Goal: Task Accomplishment & Management: Manage account settings

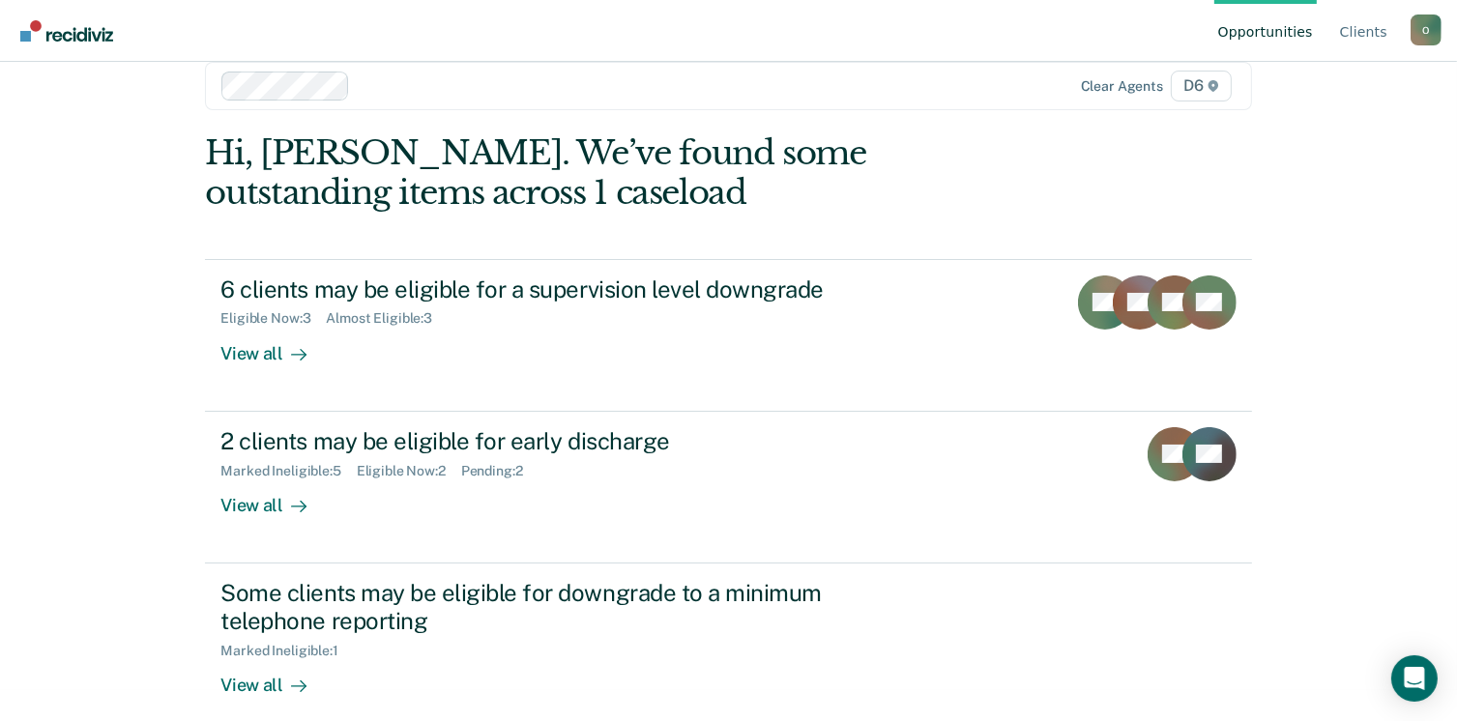
scroll to position [33, 0]
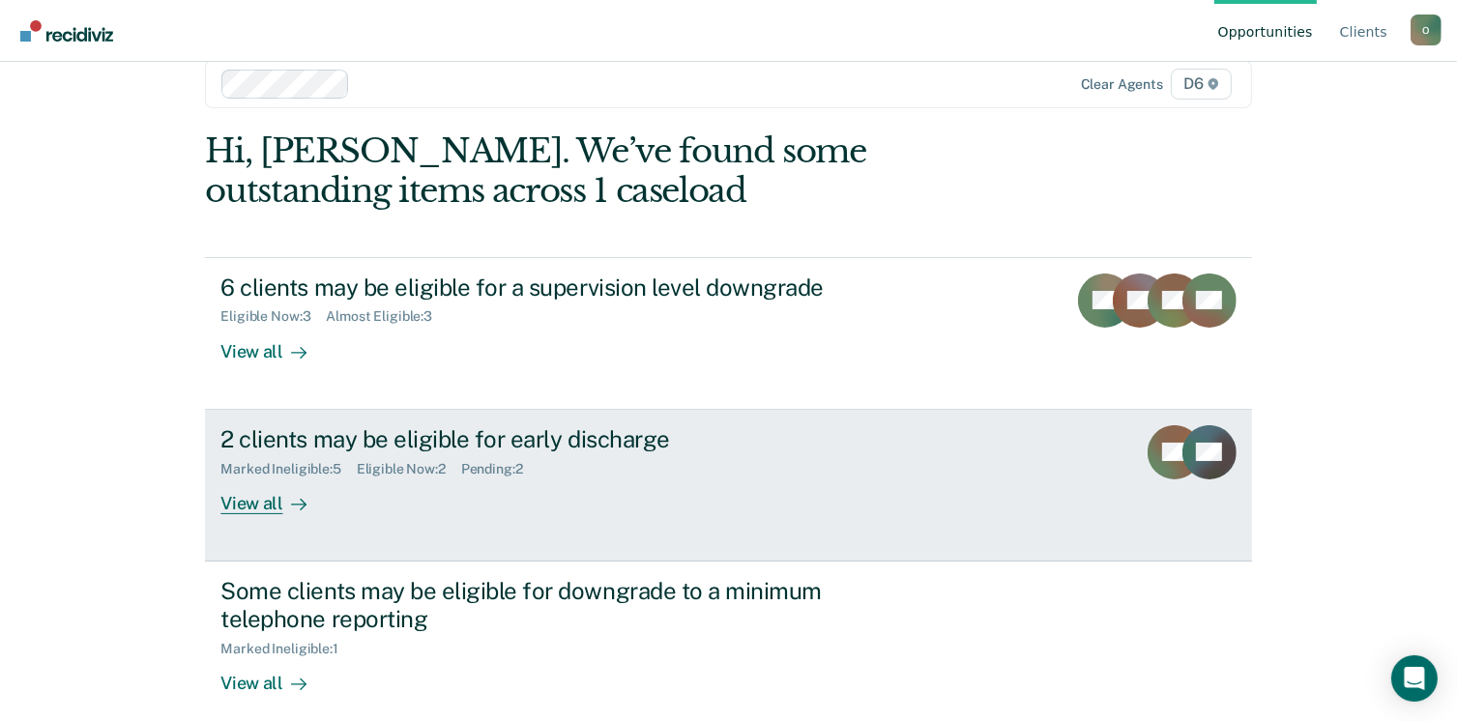
click at [573, 477] on div "2 clients may be eligible for early discharge Marked Ineligible : 5 Eligible No…" at bounding box center [582, 469] width 725 height 89
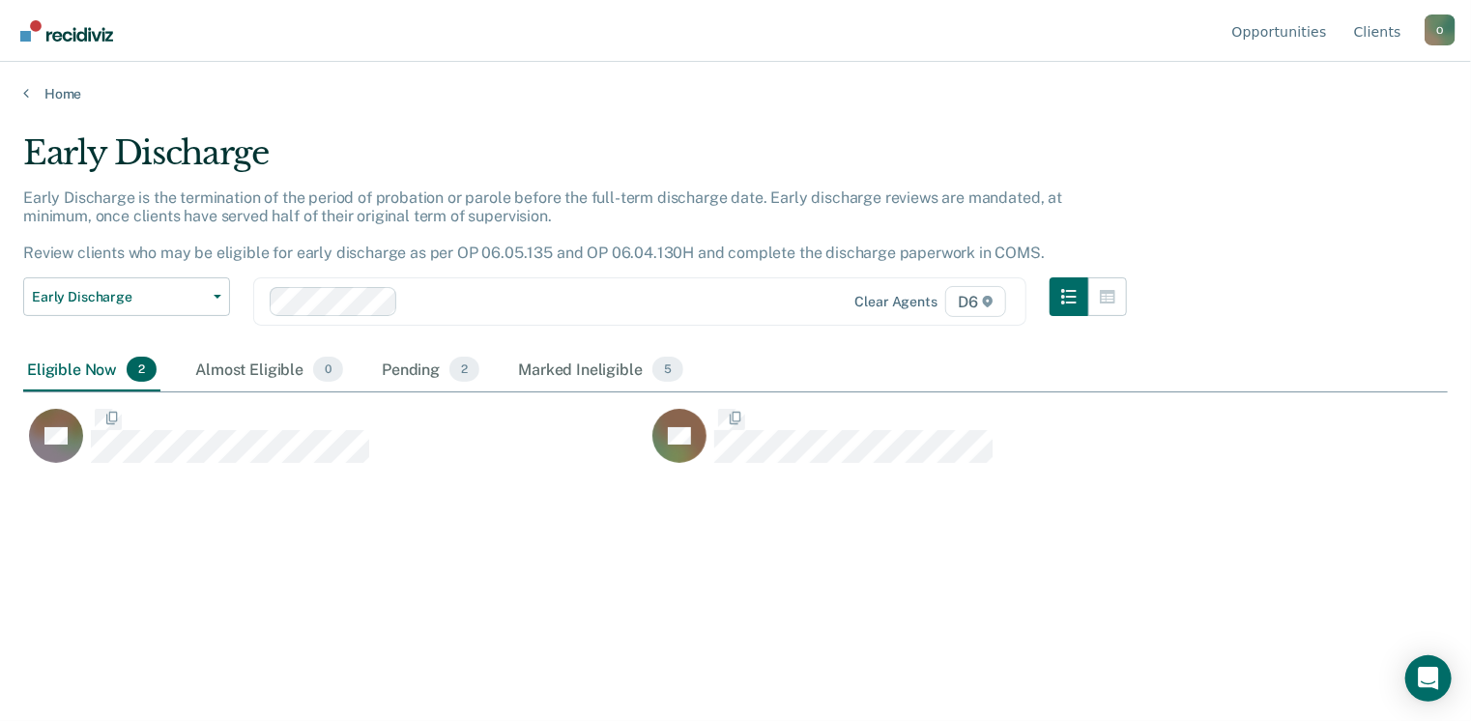
scroll to position [428, 1410]
click at [393, 378] on div "Pending 2" at bounding box center [430, 370] width 105 height 43
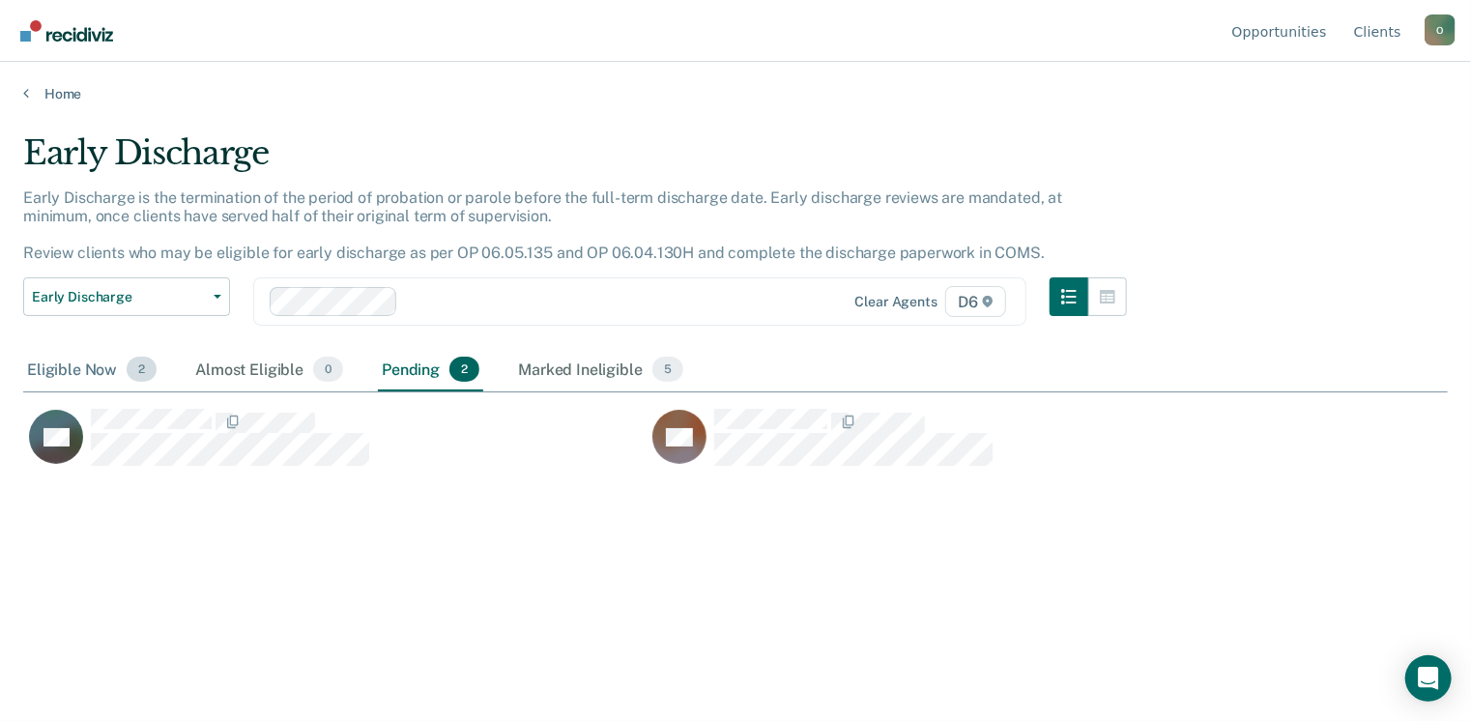
click at [70, 377] on div "Eligible Now 2" at bounding box center [91, 370] width 137 height 43
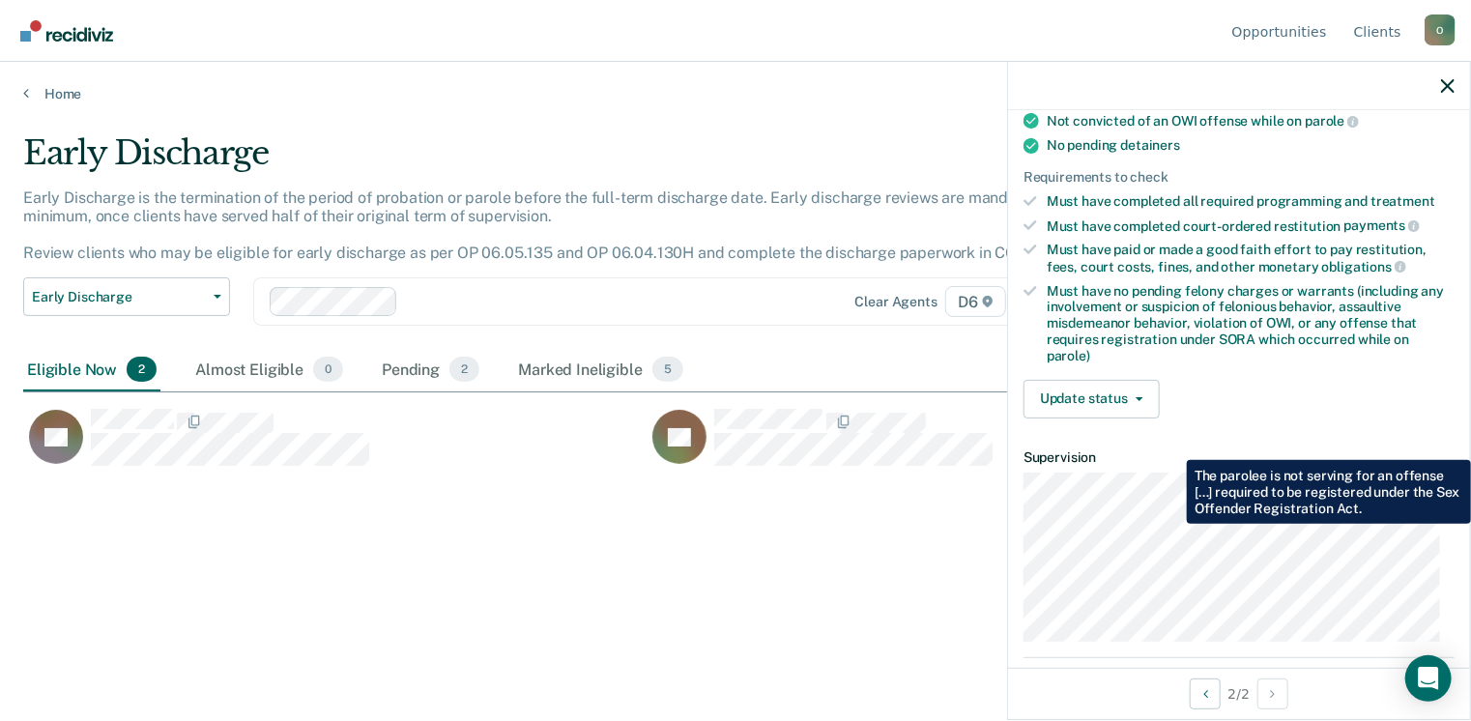
scroll to position [429, 0]
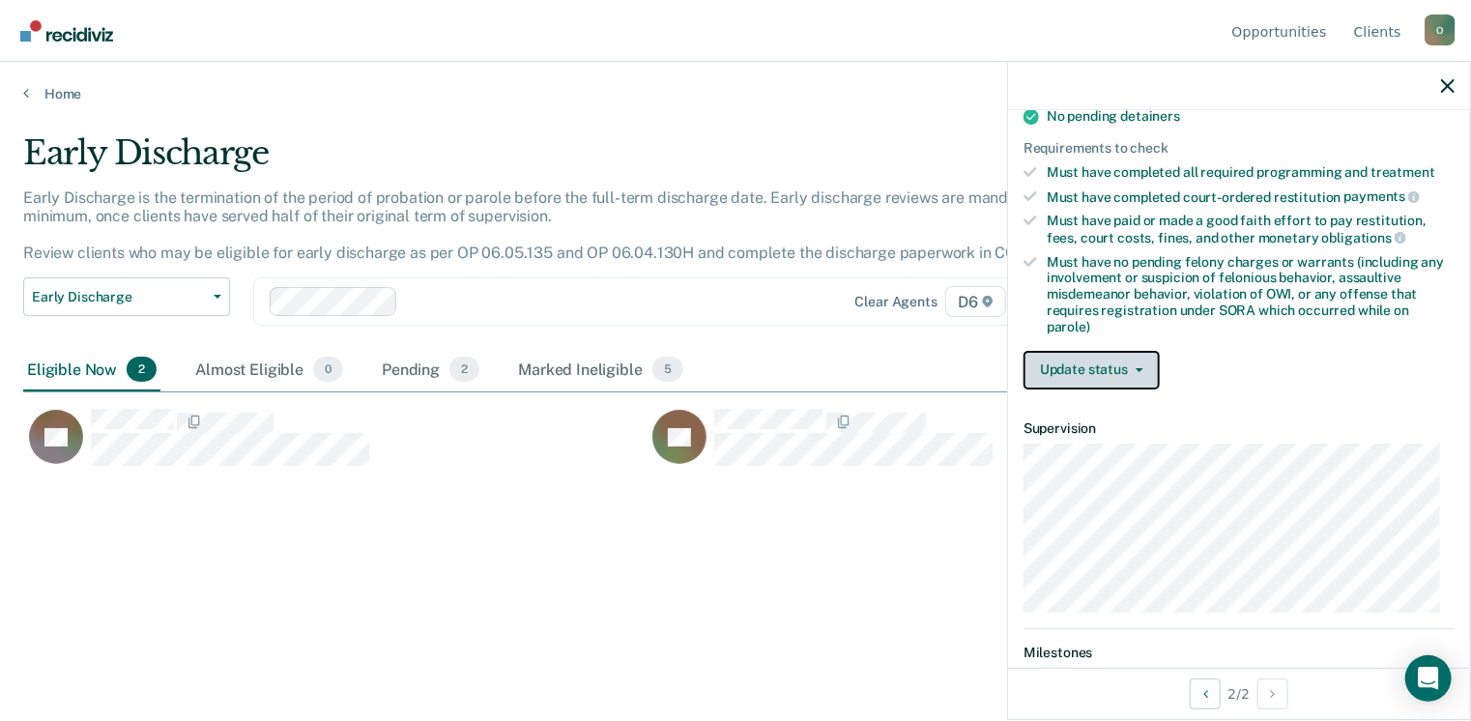
click at [1102, 369] on button "Update status" at bounding box center [1092, 370] width 136 height 39
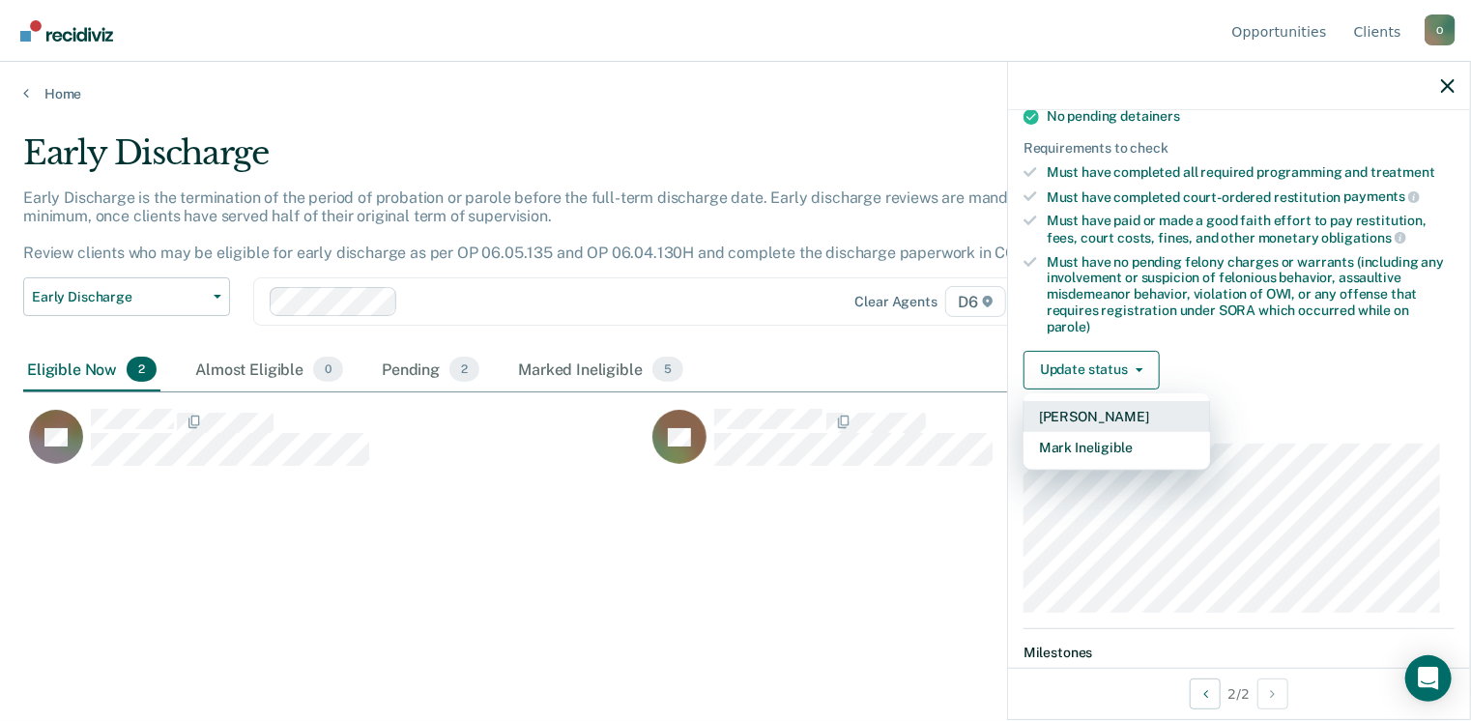
click at [1107, 408] on button "[PERSON_NAME]" at bounding box center [1117, 416] width 187 height 31
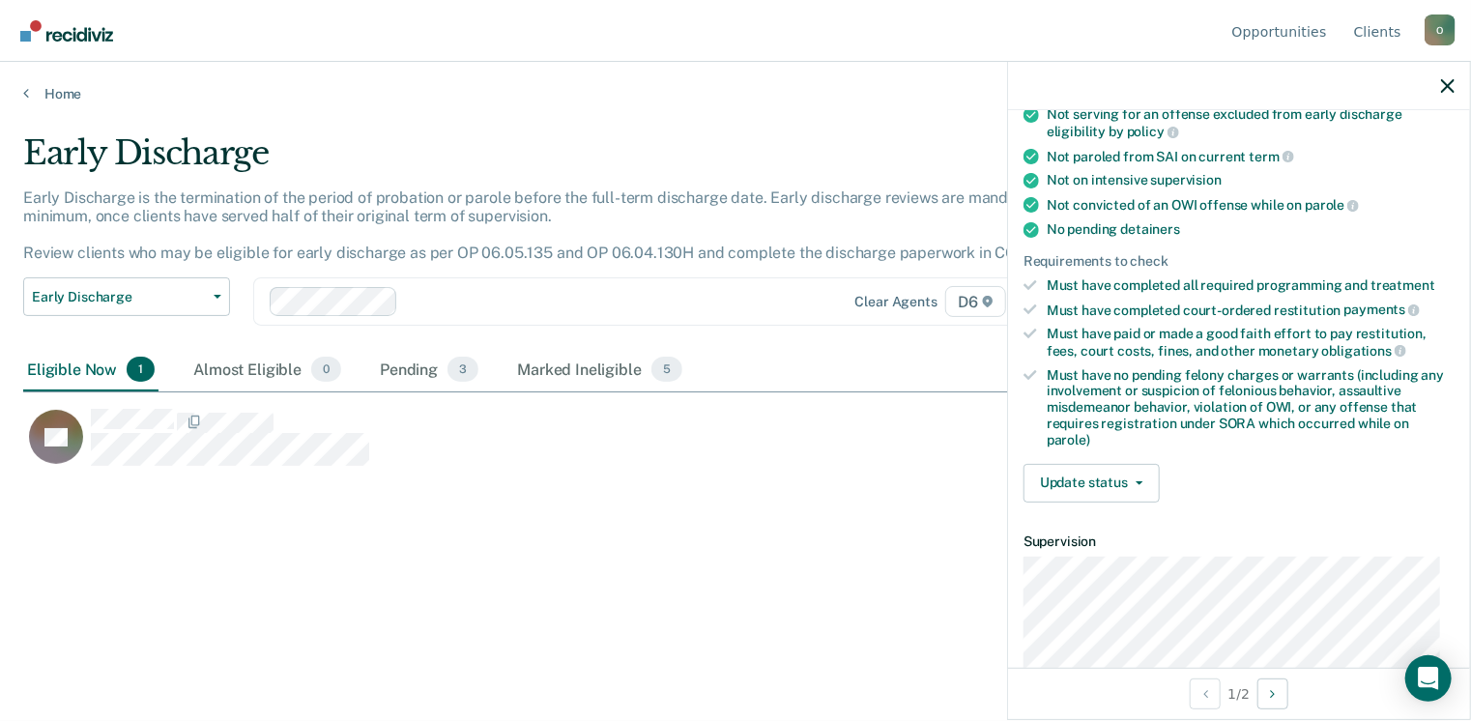
scroll to position [317, 0]
click at [1130, 467] on button "Update status" at bounding box center [1092, 482] width 136 height 39
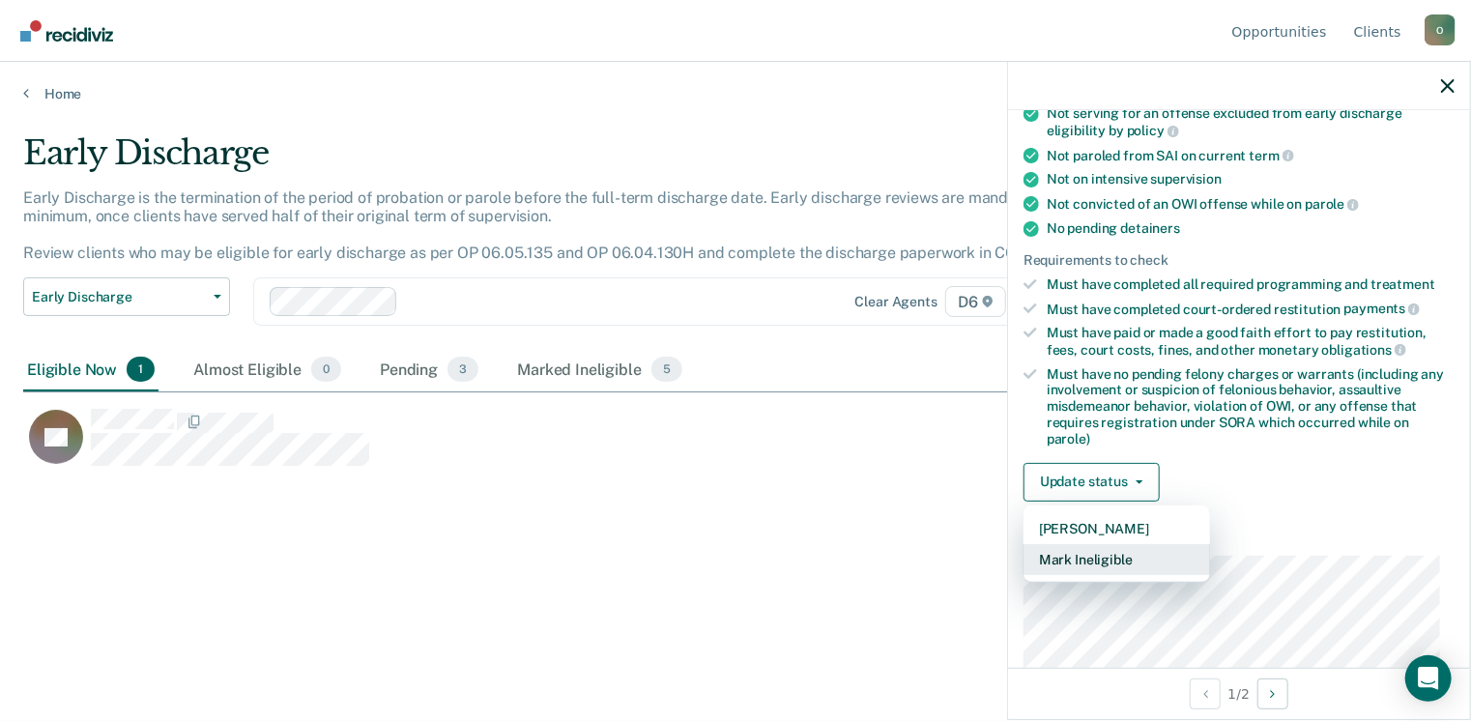
click at [1113, 551] on button "Mark Ineligible" at bounding box center [1117, 559] width 187 height 31
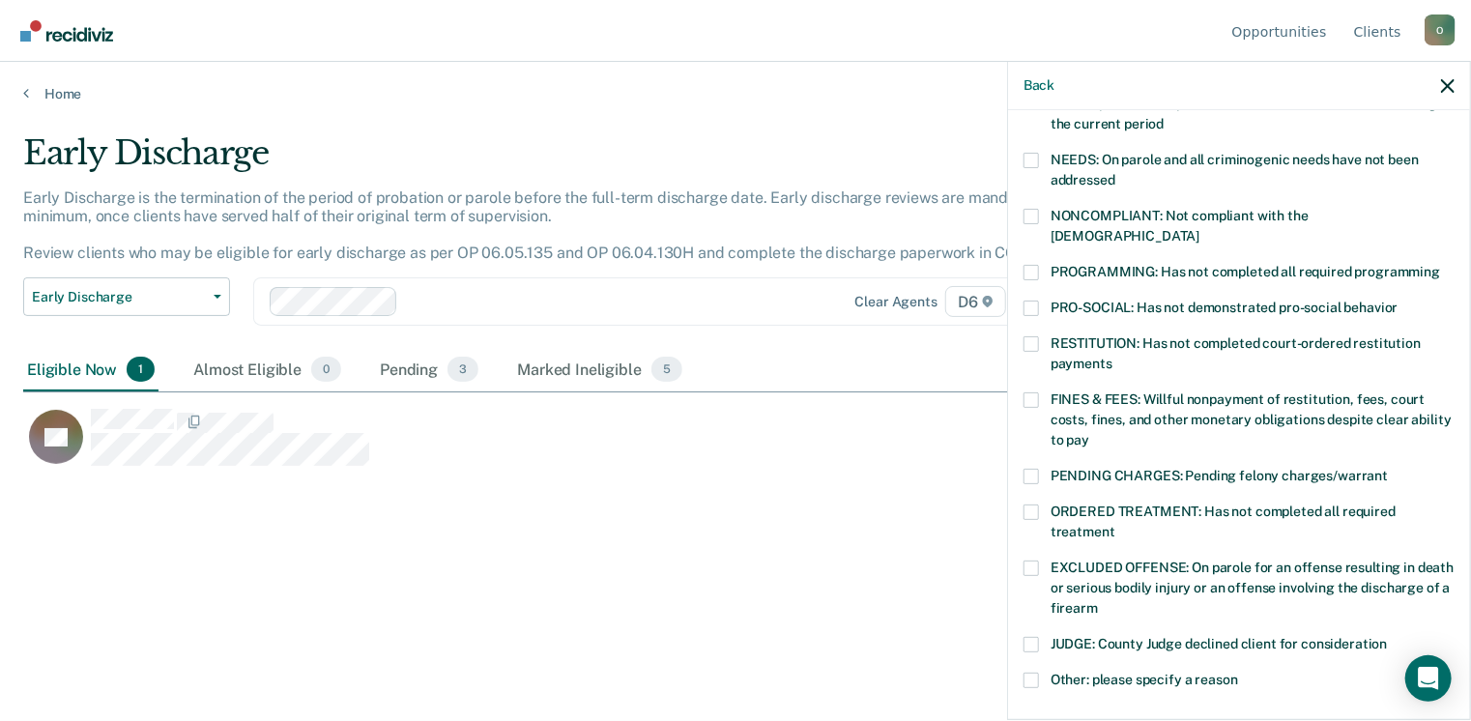
scroll to position [289, 0]
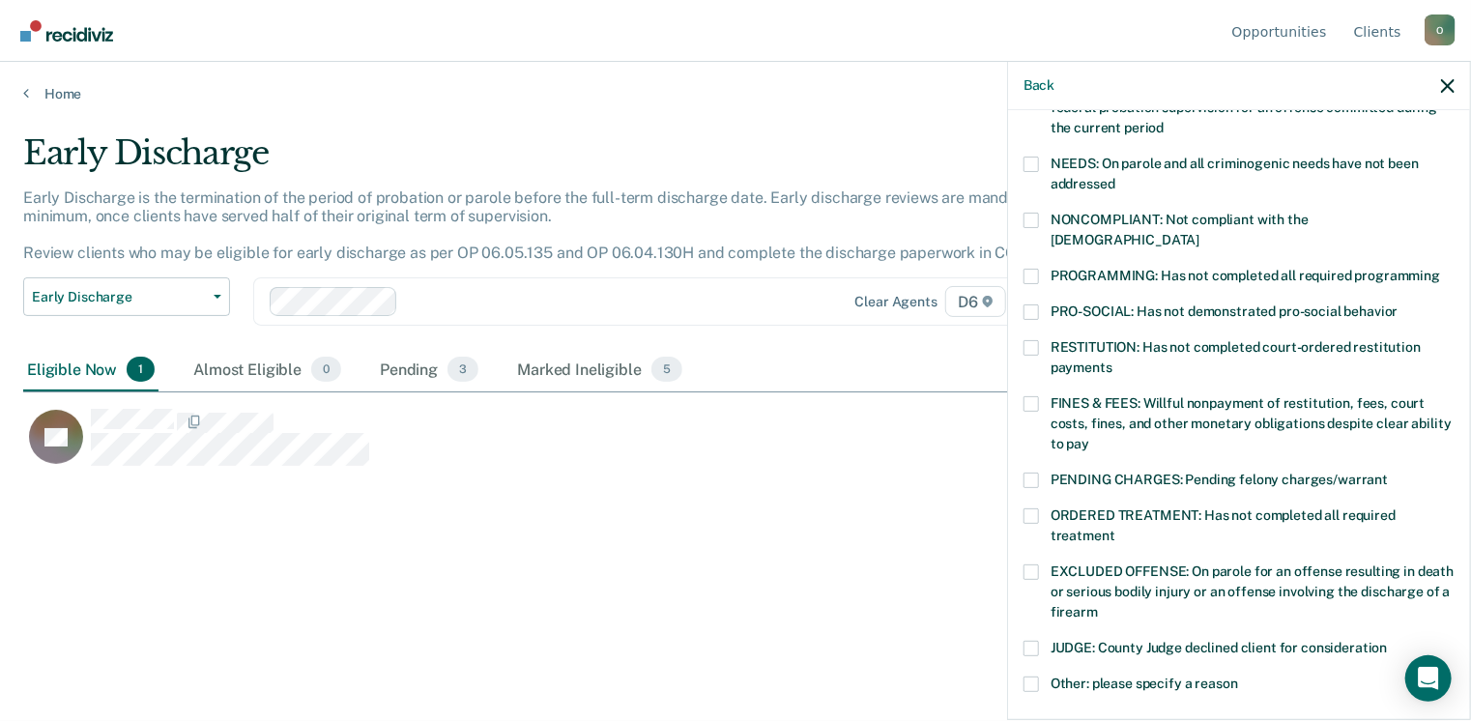
click at [1041, 269] on label "PROGRAMMING: Has not completed all required programming" at bounding box center [1239, 279] width 431 height 20
click at [1440, 269] on input "PROGRAMMING: Has not completed all required programming" at bounding box center [1440, 269] width 0 height 0
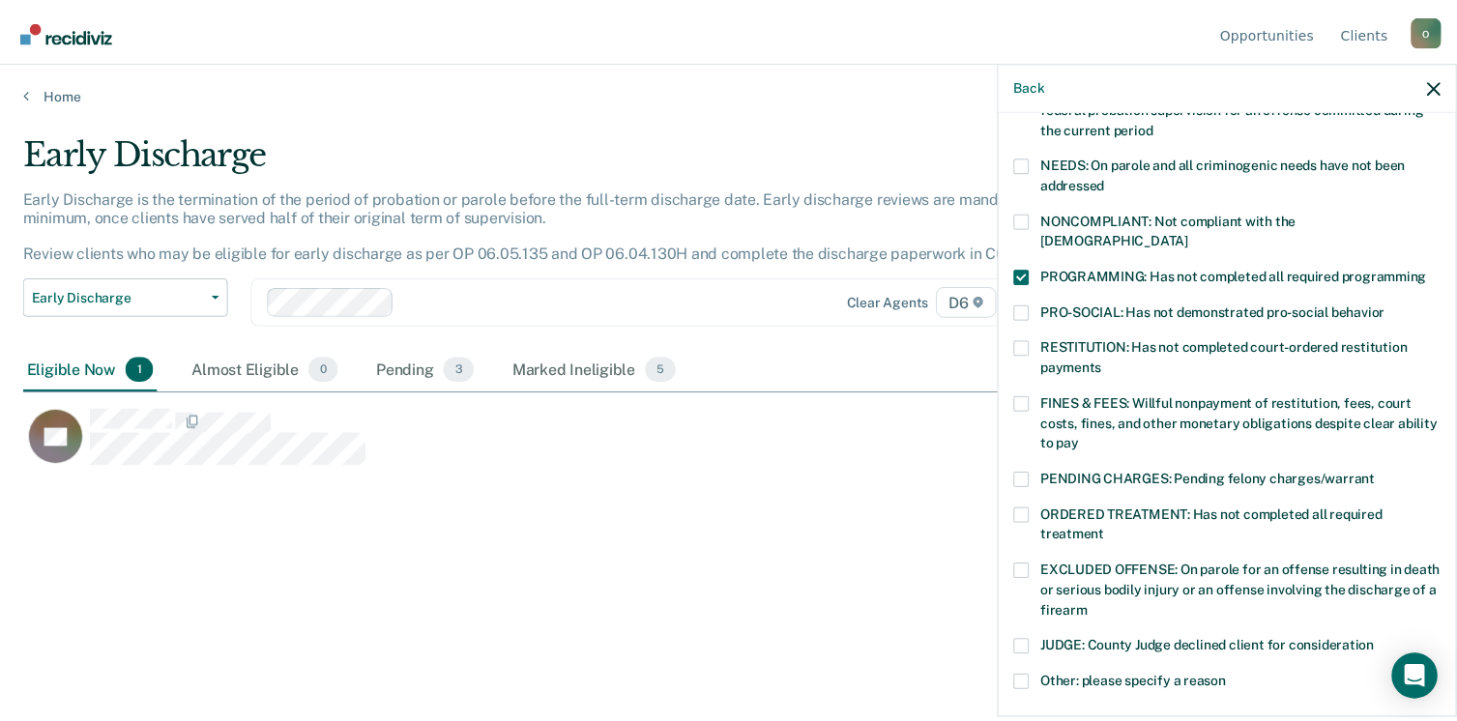
scroll to position [533, 0]
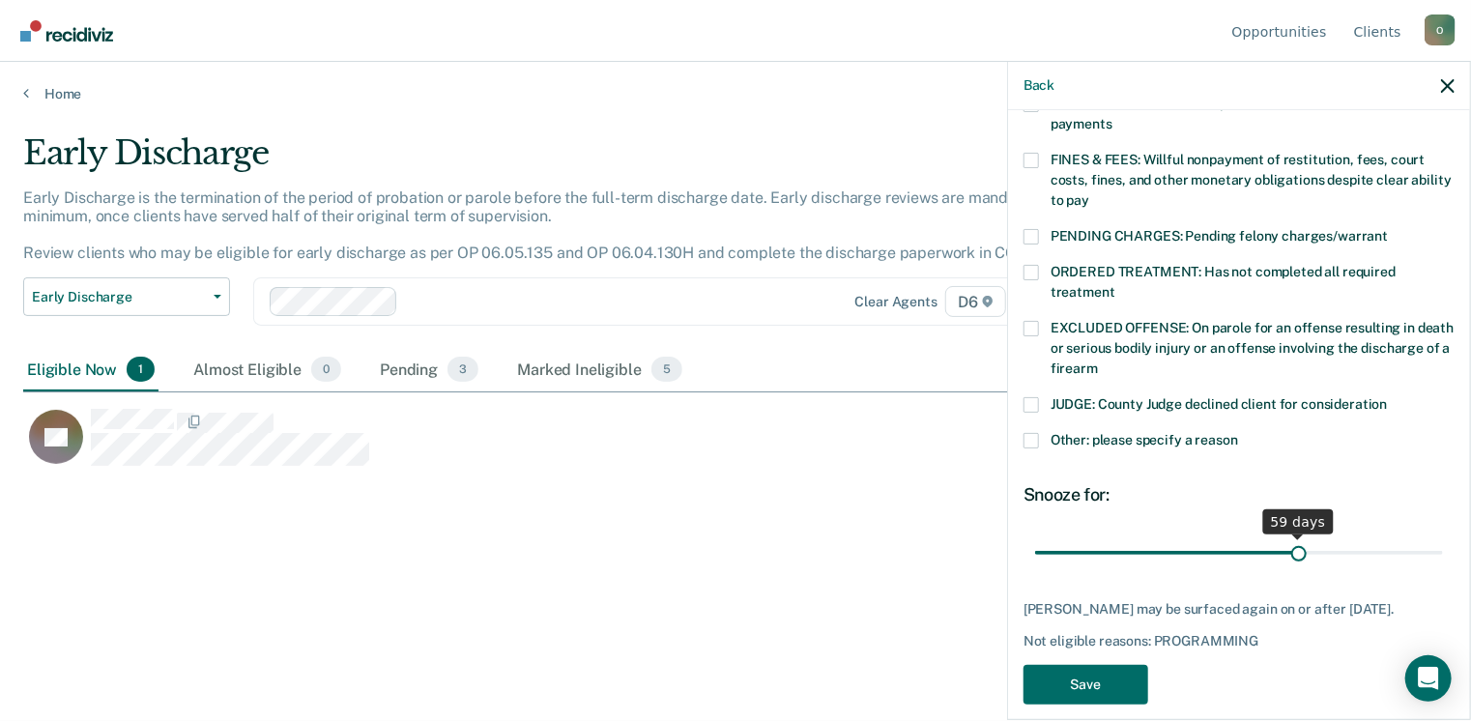
drag, startPoint x: 1164, startPoint y: 530, endPoint x: 1291, endPoint y: 548, distance: 128.9
click at [1291, 548] on input "range" at bounding box center [1239, 553] width 408 height 34
type input "60"
click at [1293, 536] on input "range" at bounding box center [1239, 553] width 408 height 34
click at [1101, 670] on button "Save" at bounding box center [1086, 685] width 125 height 40
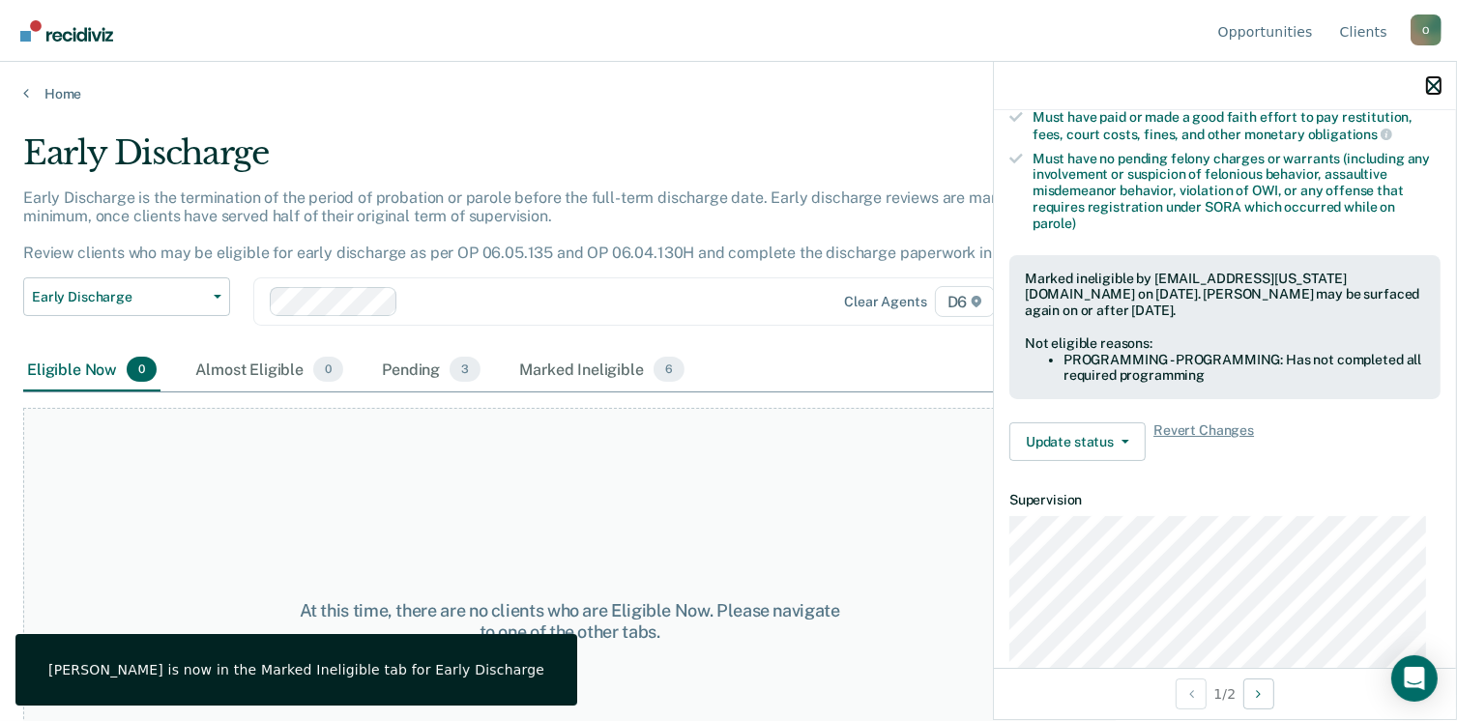
click at [1434, 81] on icon "button" at bounding box center [1434, 86] width 14 height 14
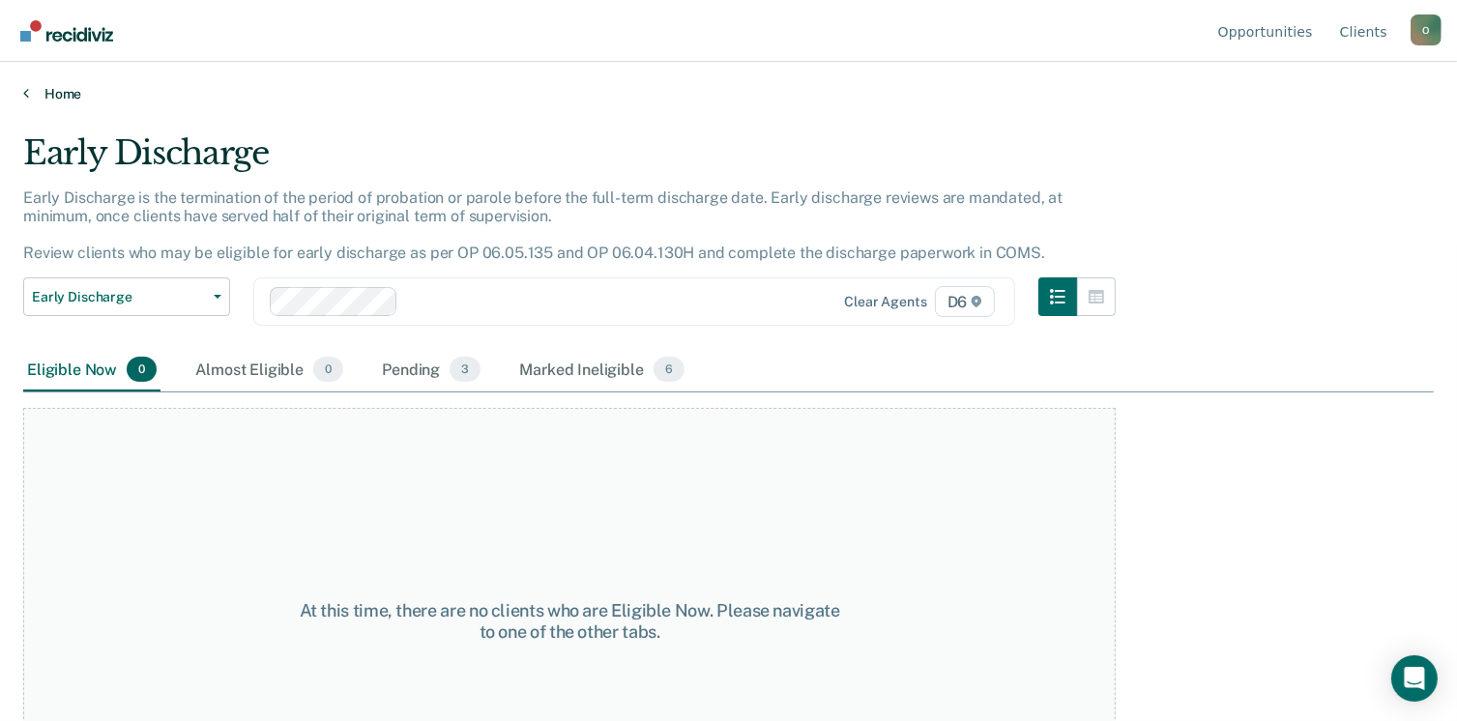
click at [28, 94] on link "Home" at bounding box center [728, 93] width 1410 height 17
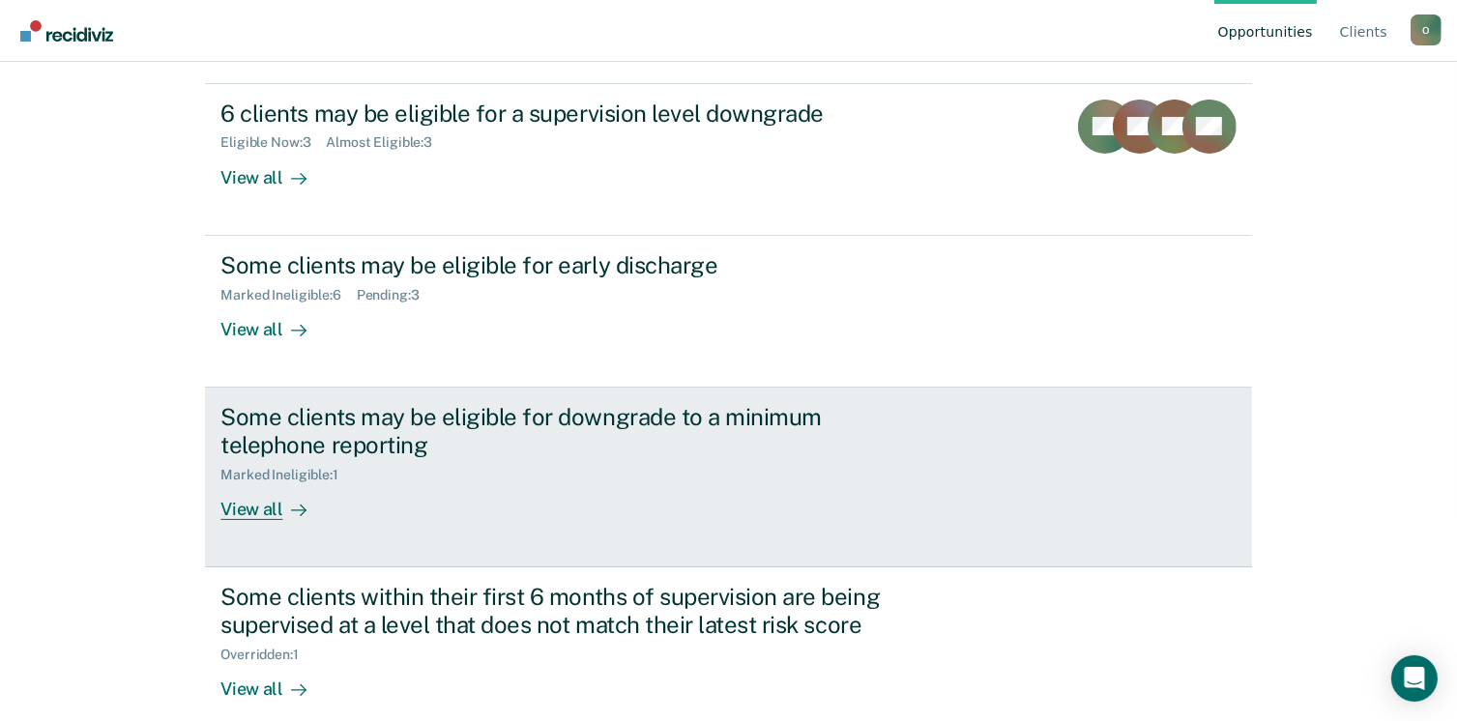
scroll to position [231, 0]
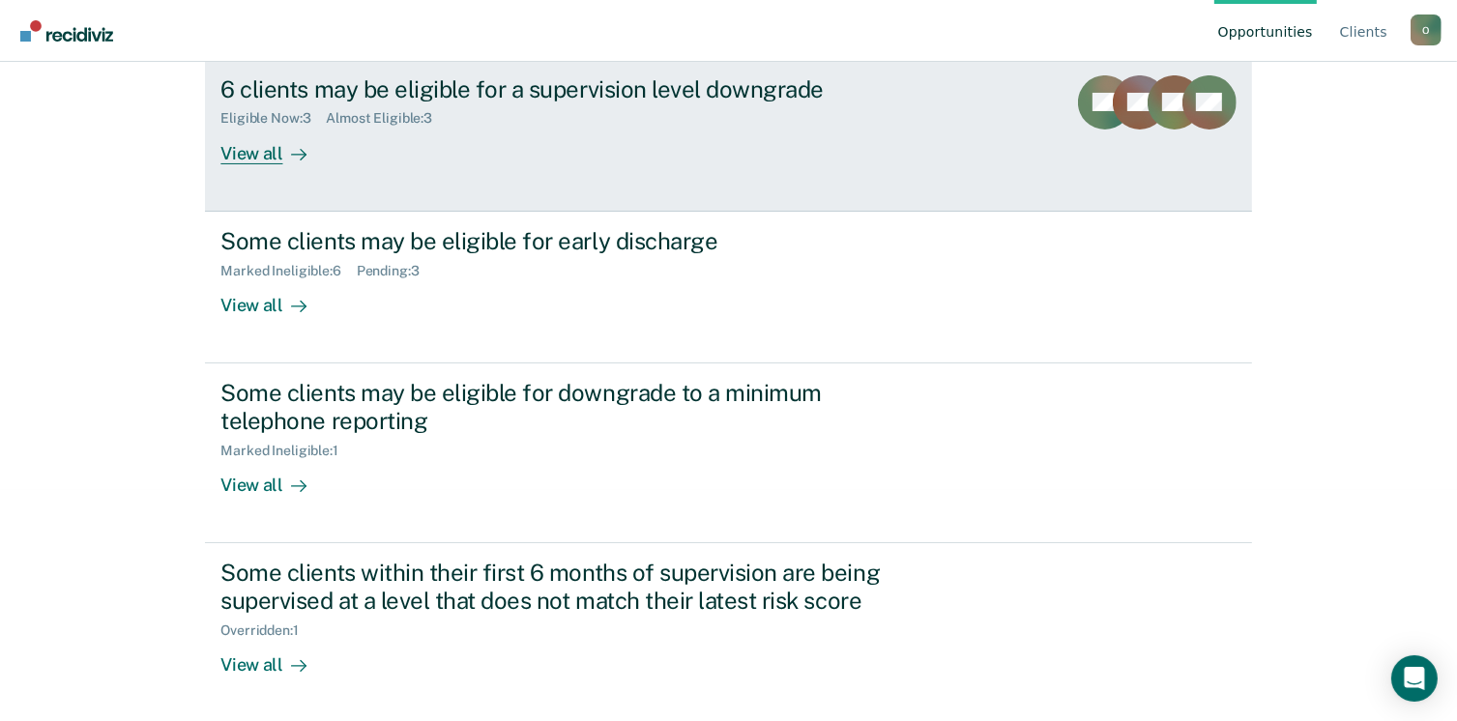
click at [699, 125] on div "Eligible Now : 3 Almost Eligible : 3" at bounding box center [559, 114] width 679 height 24
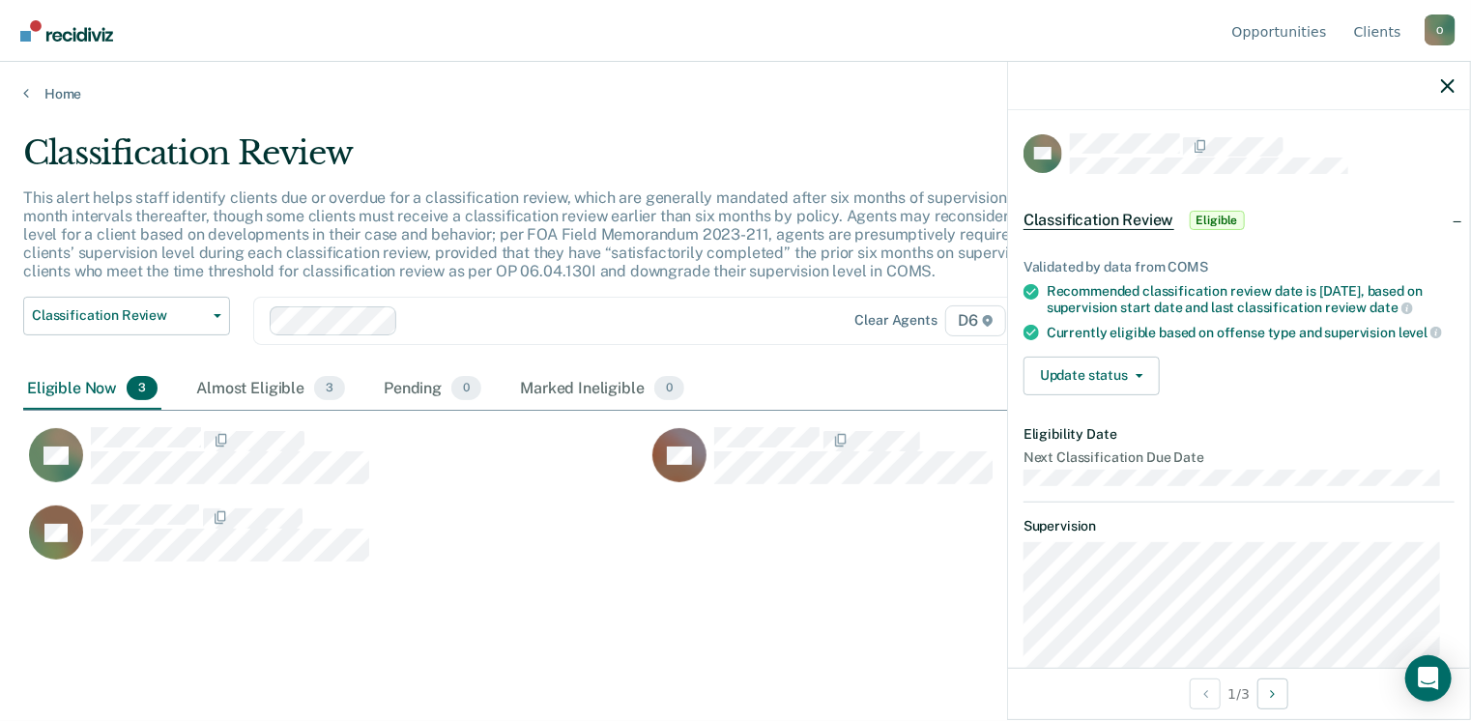
click at [769, 663] on main "Classification Review This alert helps staff identify clients due or overdue fo…" at bounding box center [735, 408] width 1471 height 613
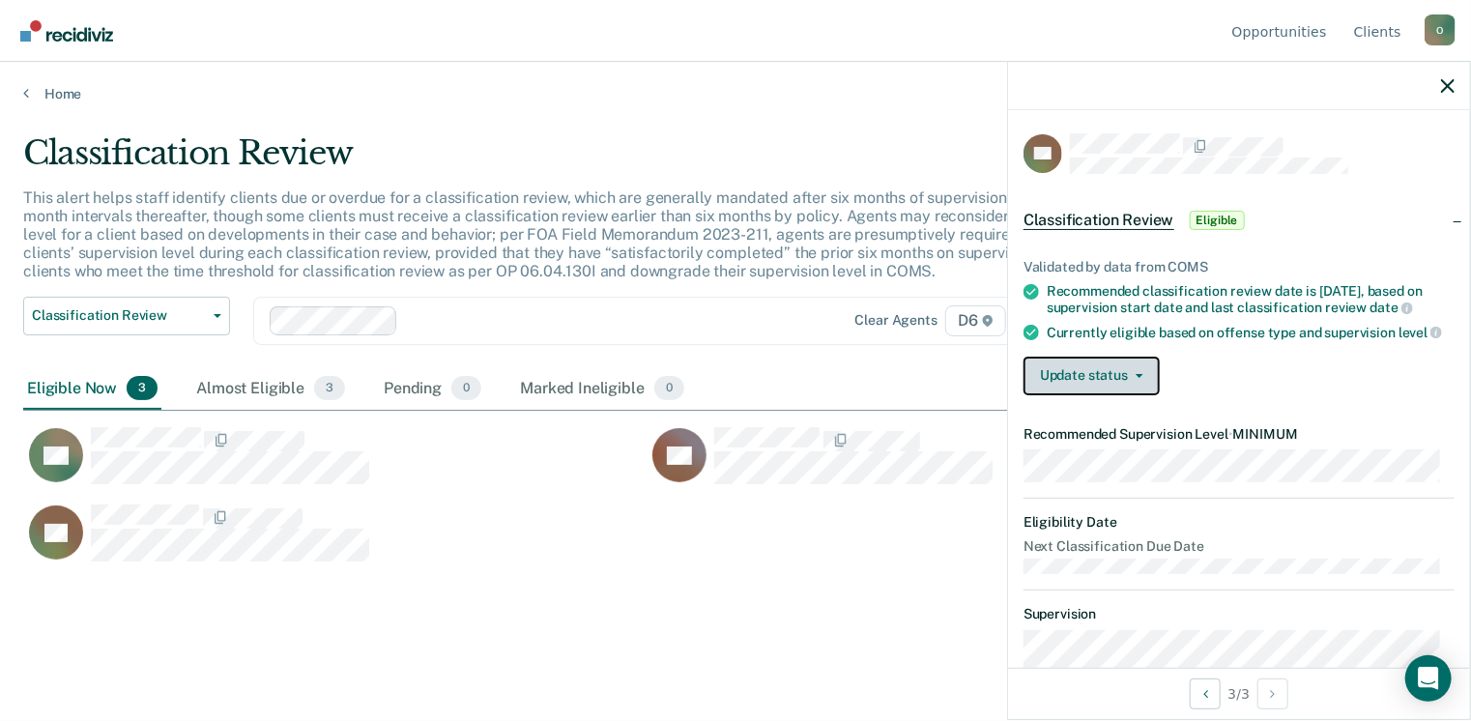
click at [1084, 392] on button "Update status" at bounding box center [1092, 376] width 136 height 39
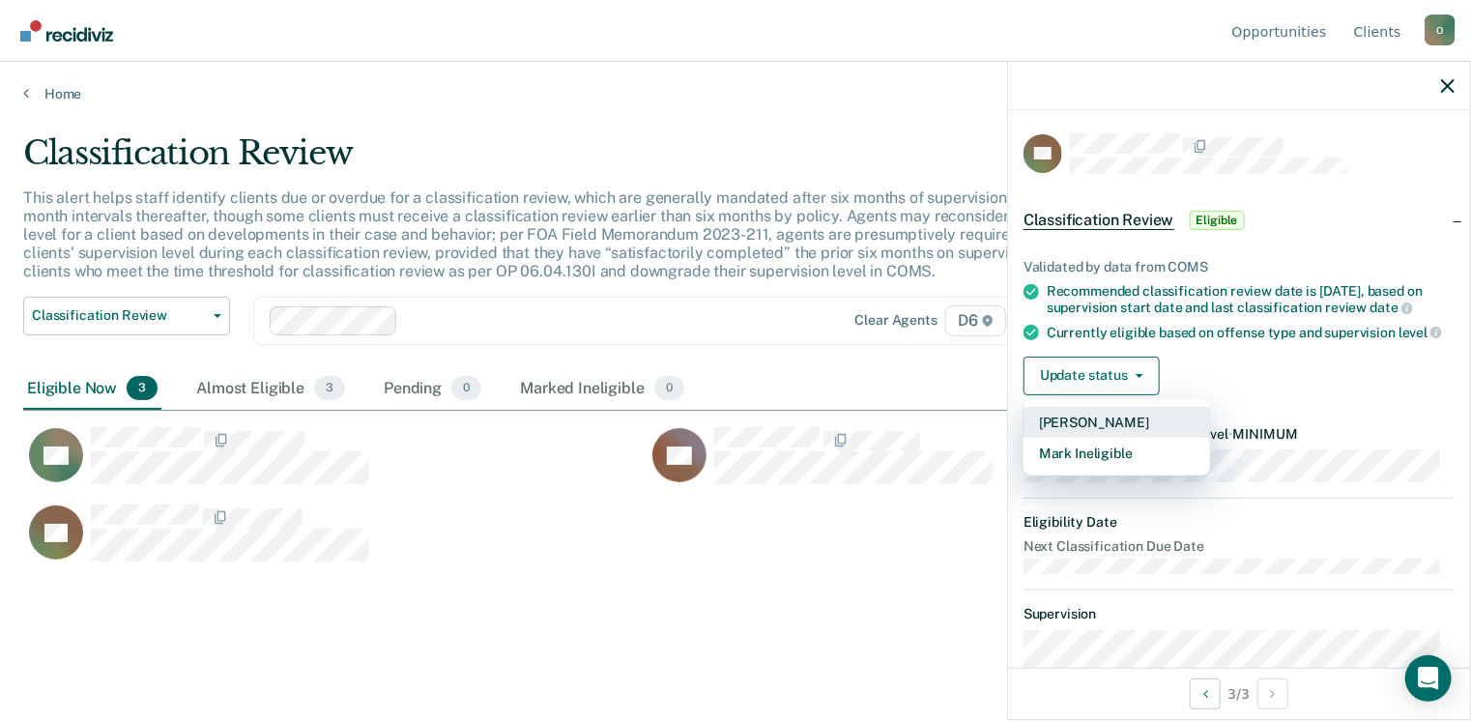
click at [1086, 432] on button "[PERSON_NAME]" at bounding box center [1117, 422] width 187 height 31
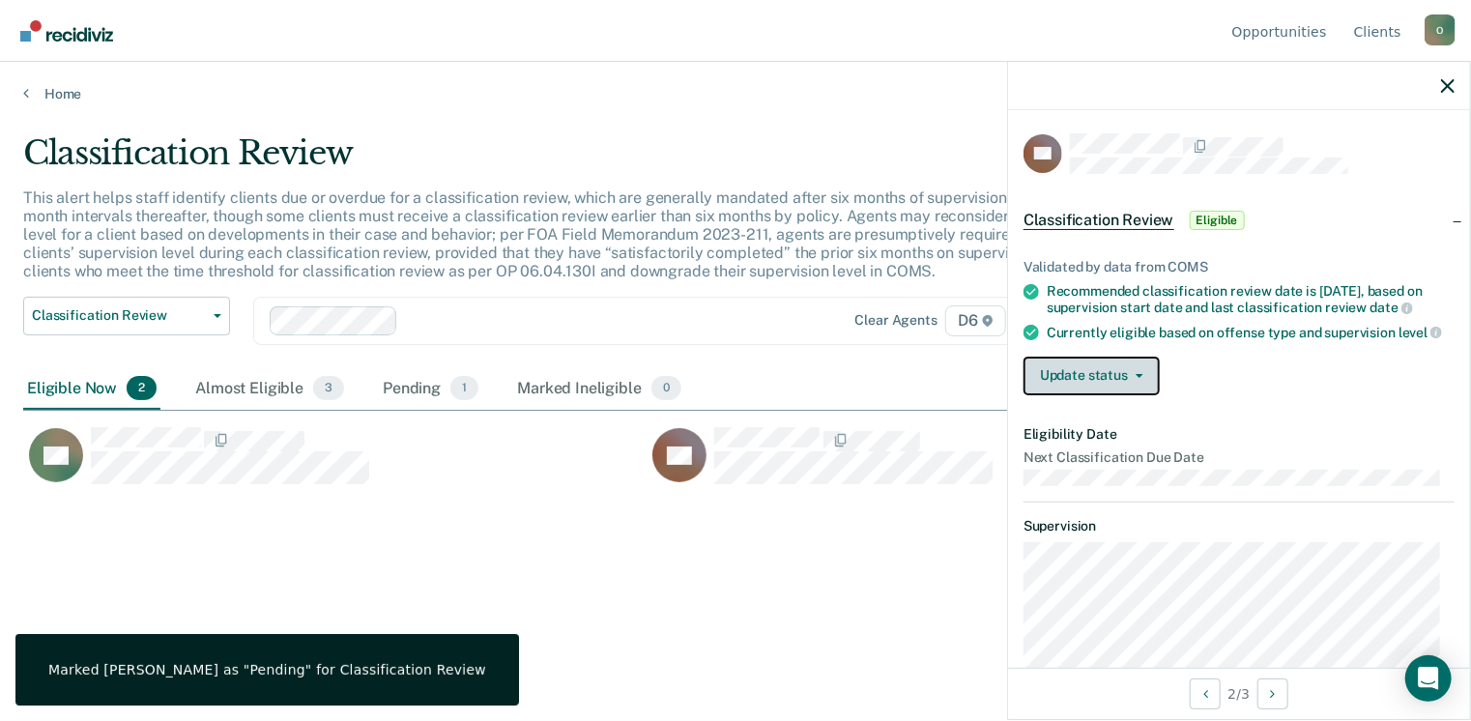
click at [1094, 395] on button "Update status" at bounding box center [1092, 376] width 136 height 39
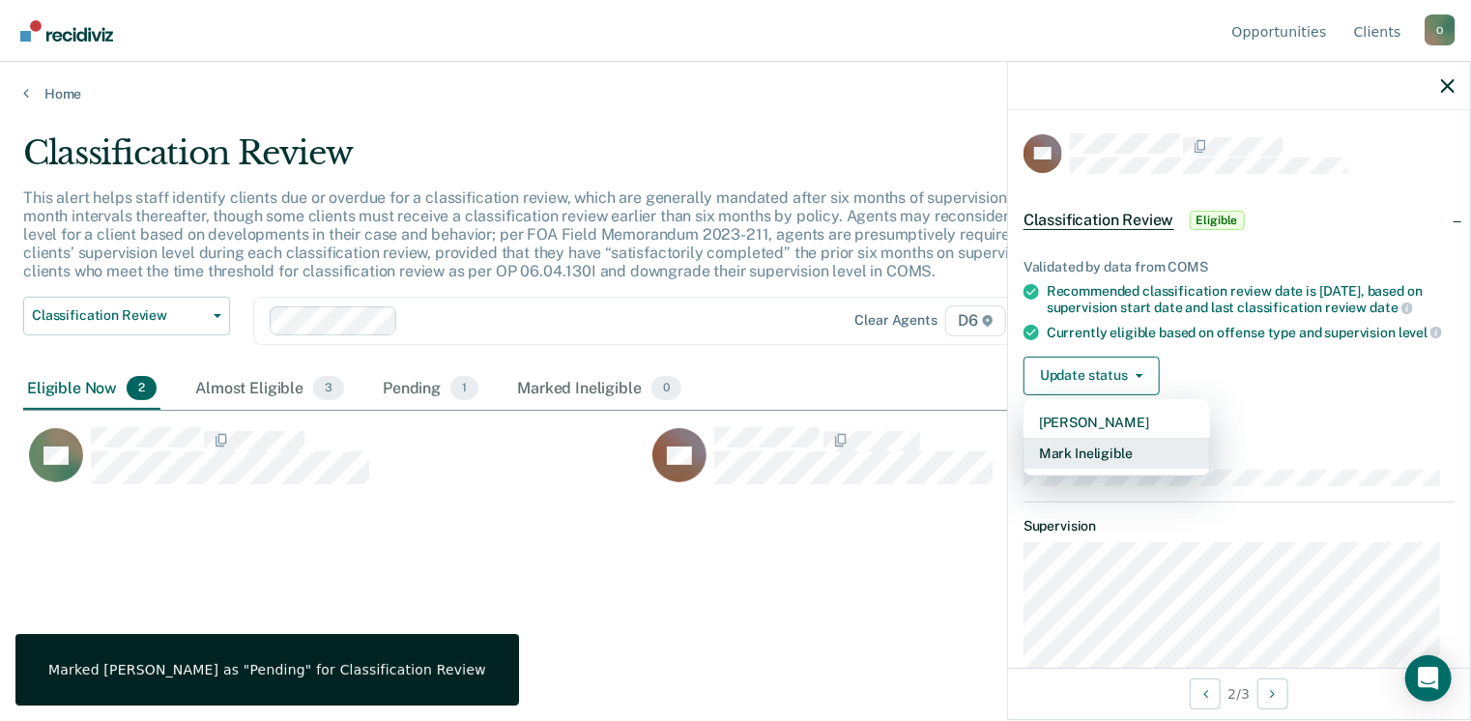
click at [1117, 469] on button "Mark Ineligible" at bounding box center [1117, 453] width 187 height 31
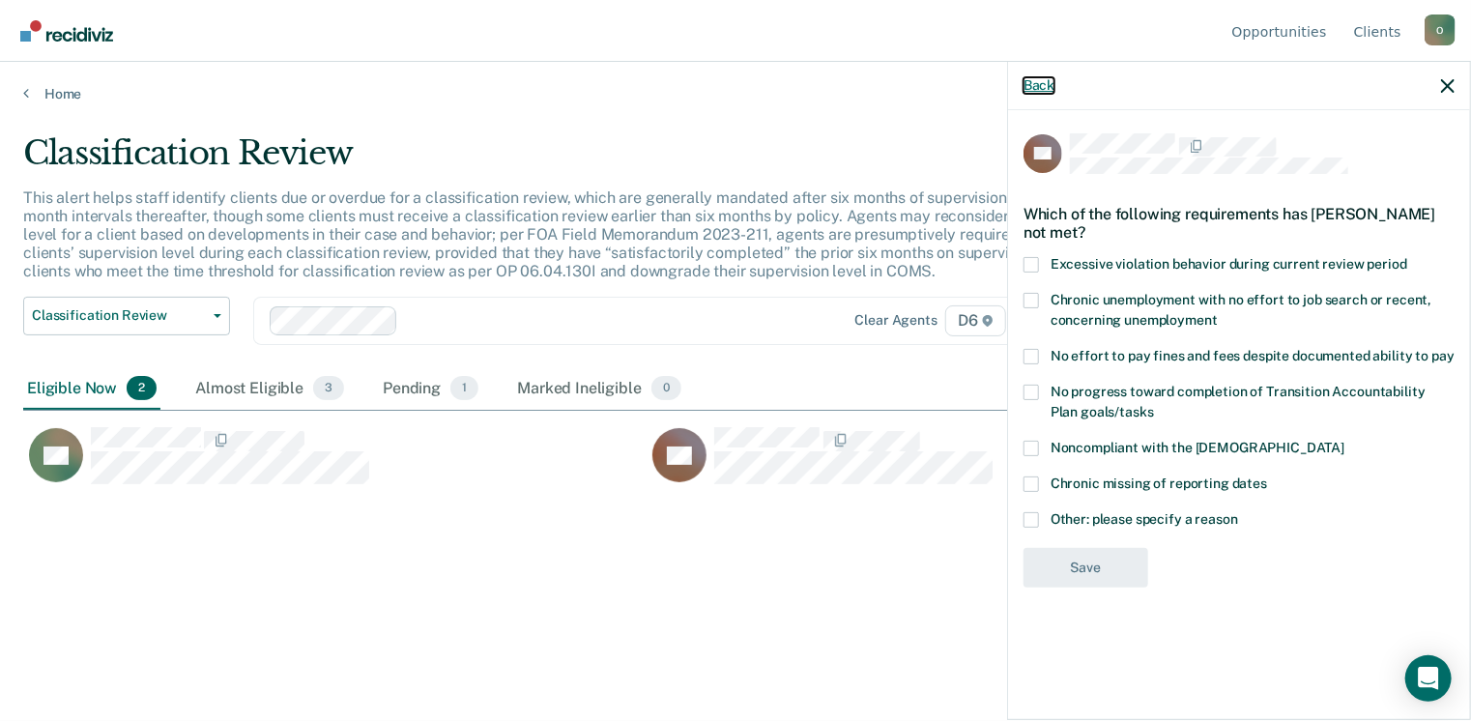
click at [1041, 87] on button "Back" at bounding box center [1039, 85] width 31 height 16
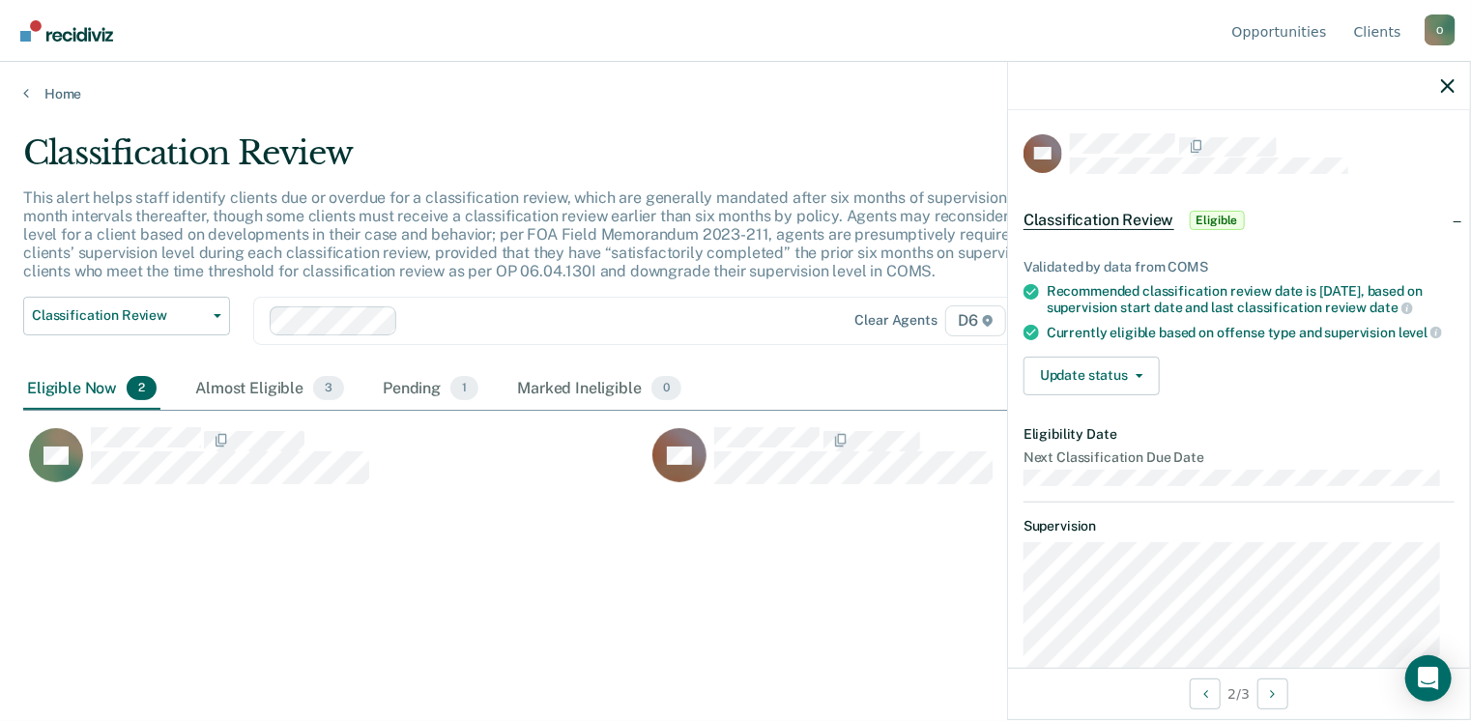
click at [263, 572] on div "Classification Review This alert helps staff identify clients due or overdue fo…" at bounding box center [735, 354] width 1425 height 443
click at [1448, 82] on icon "button" at bounding box center [1448, 86] width 14 height 14
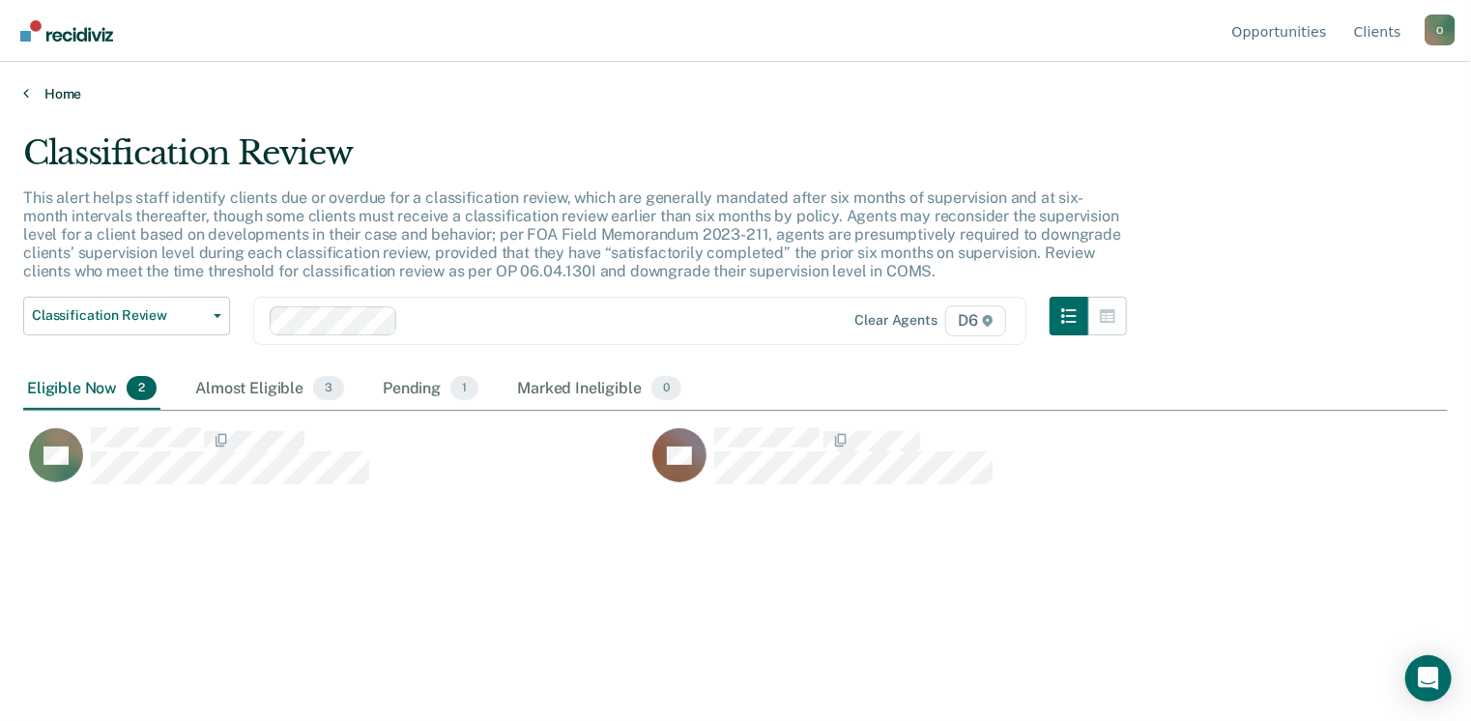
click at [43, 94] on link "Home" at bounding box center [735, 93] width 1425 height 17
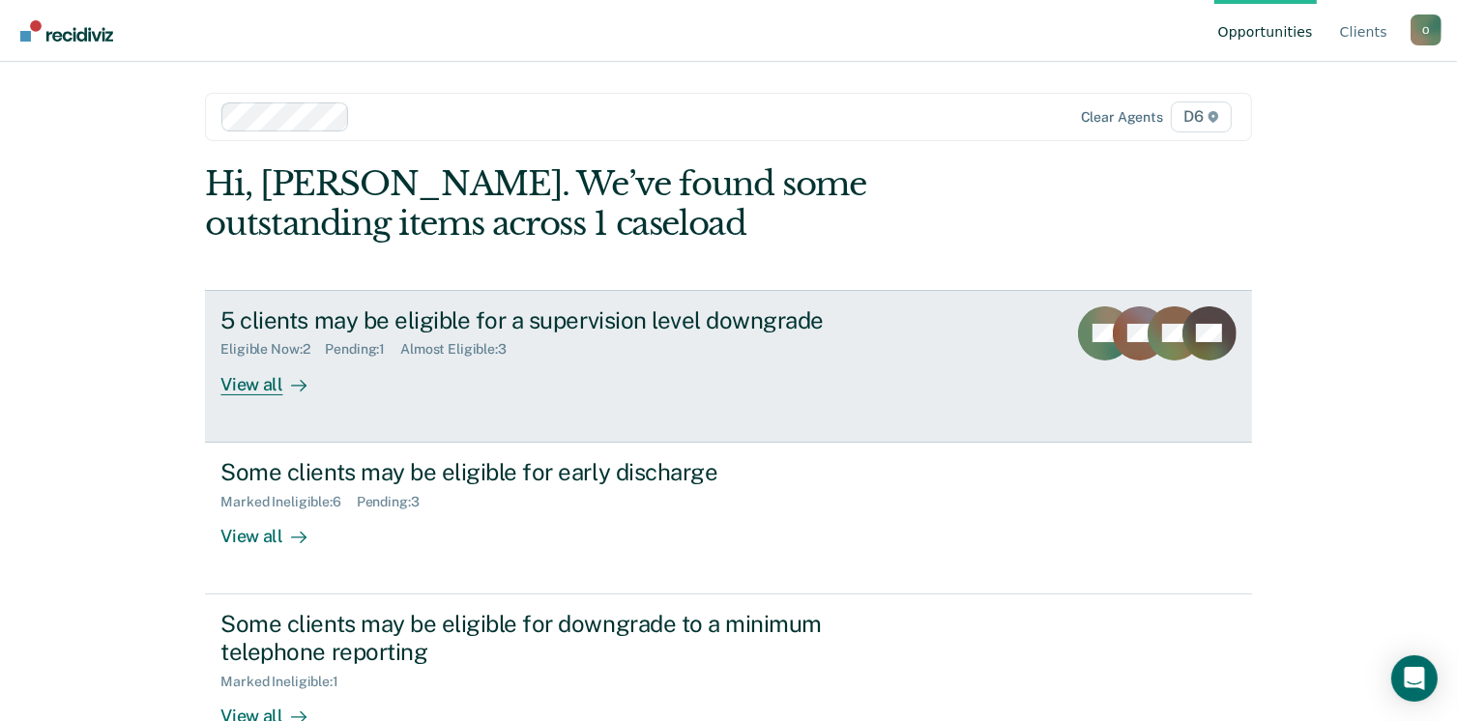
click at [351, 399] on link "5 clients may be eligible for a supervision level downgrade Eligible Now : 2 Pe…" at bounding box center [728, 366] width 1046 height 153
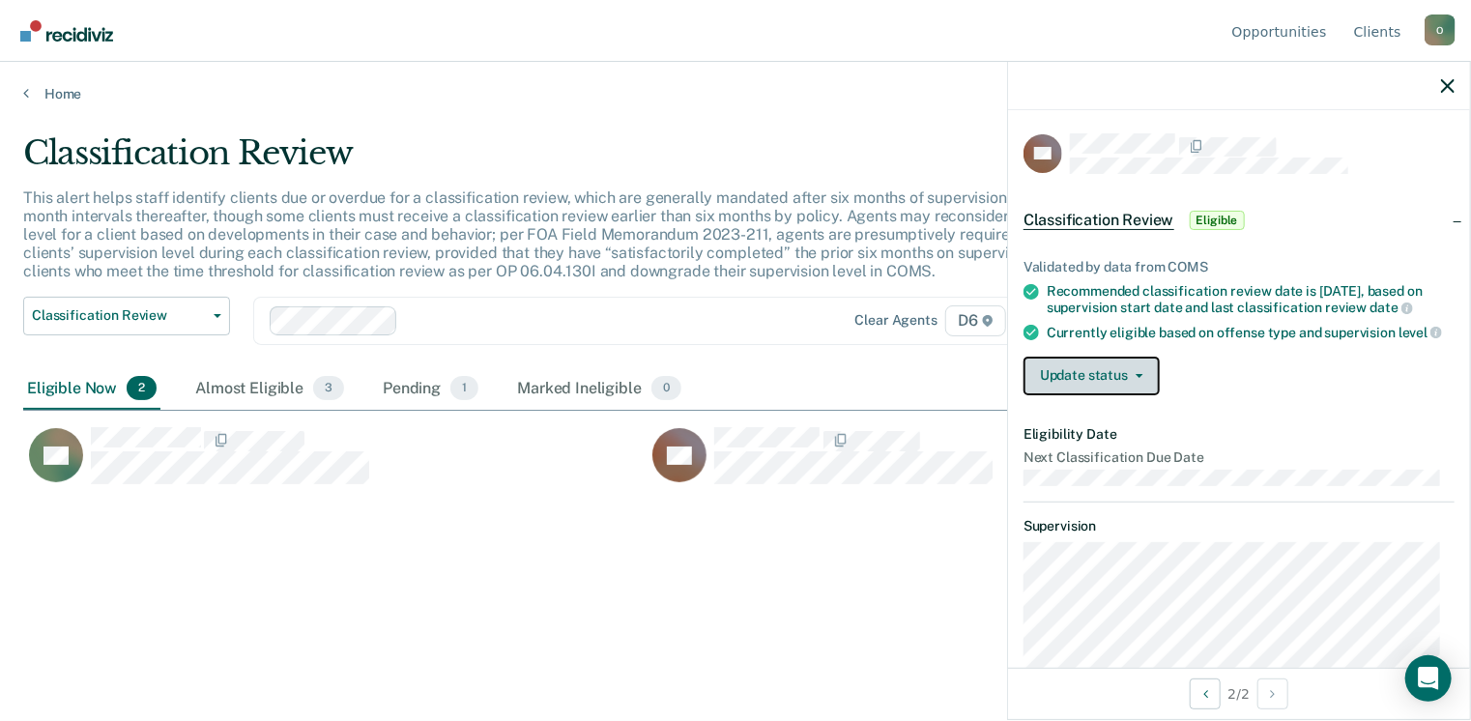
click at [1109, 385] on button "Update status" at bounding box center [1092, 376] width 136 height 39
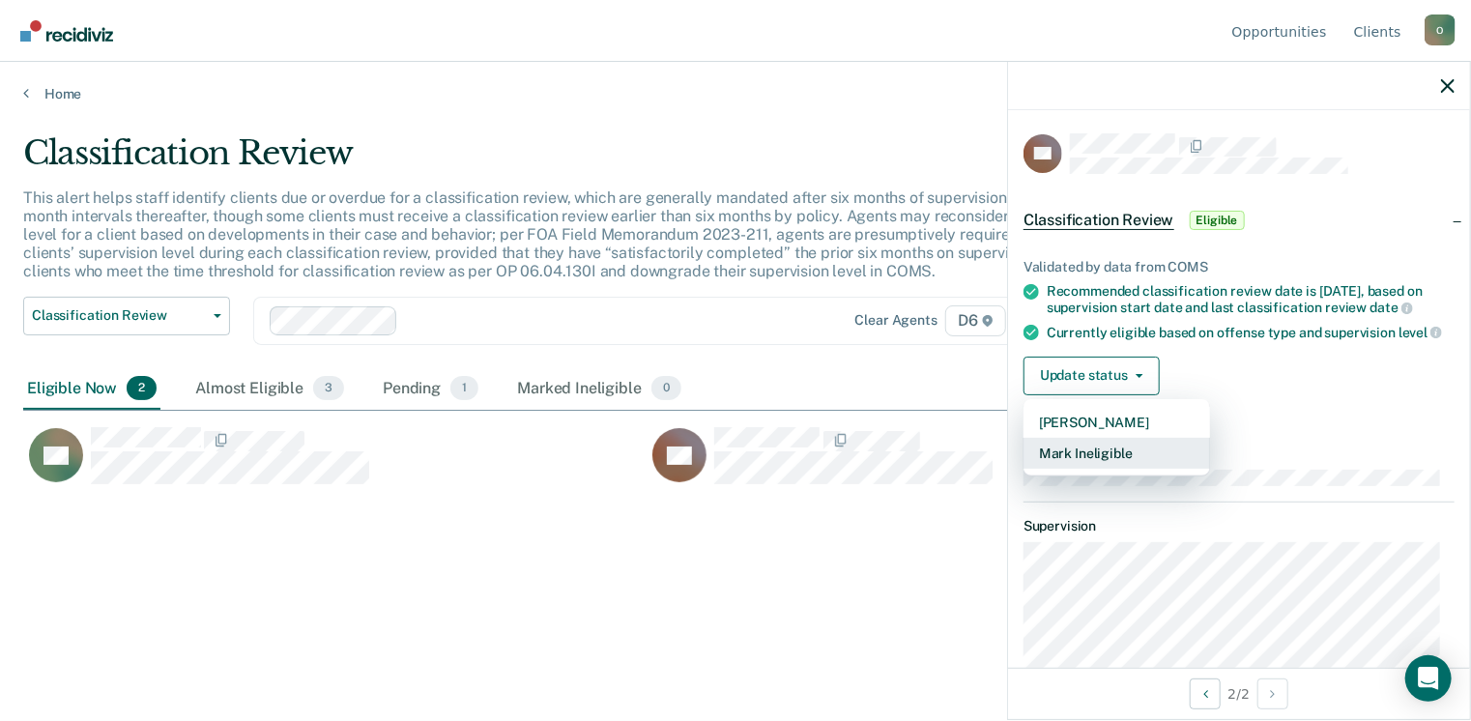
click at [1099, 460] on button "Mark Ineligible" at bounding box center [1117, 453] width 187 height 31
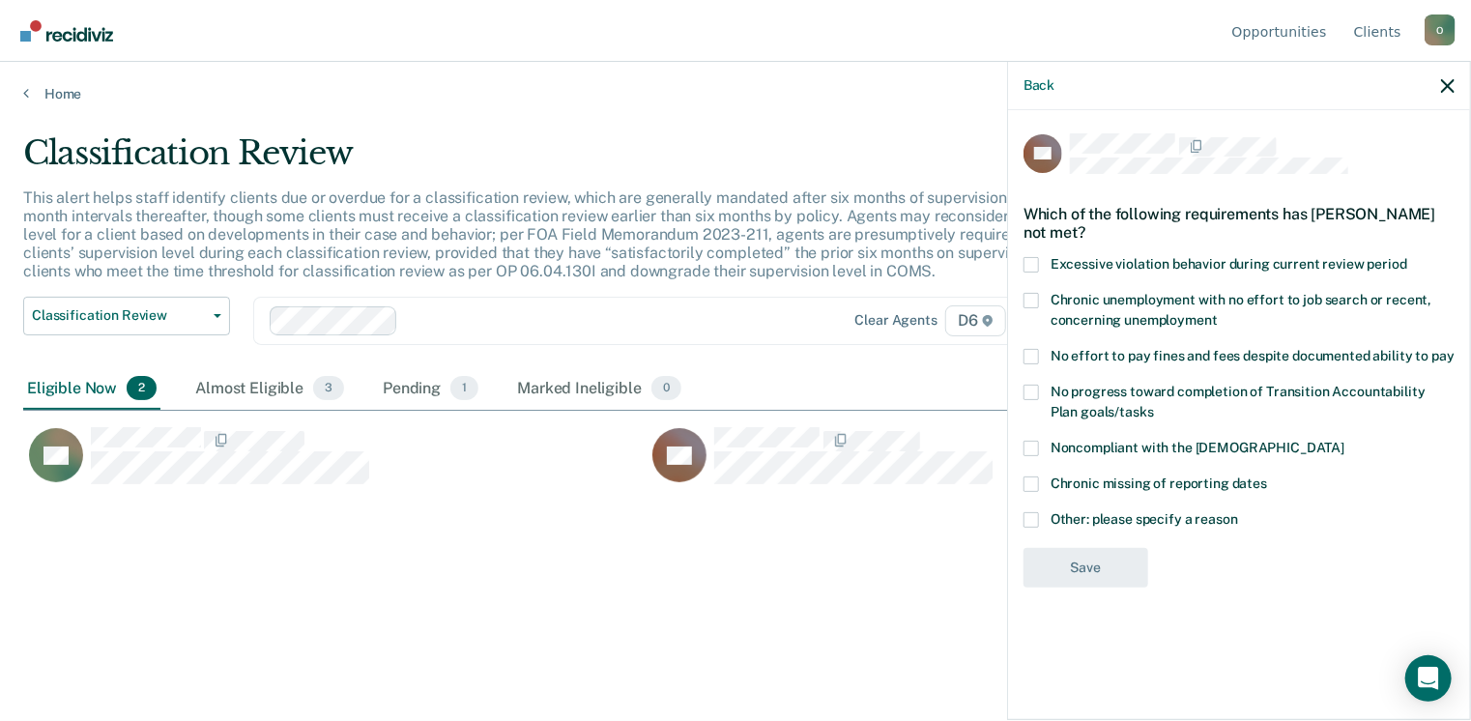
click at [1027, 524] on span at bounding box center [1031, 519] width 15 height 15
click at [1238, 512] on input "Other: please specify a reason" at bounding box center [1238, 512] width 0 height 0
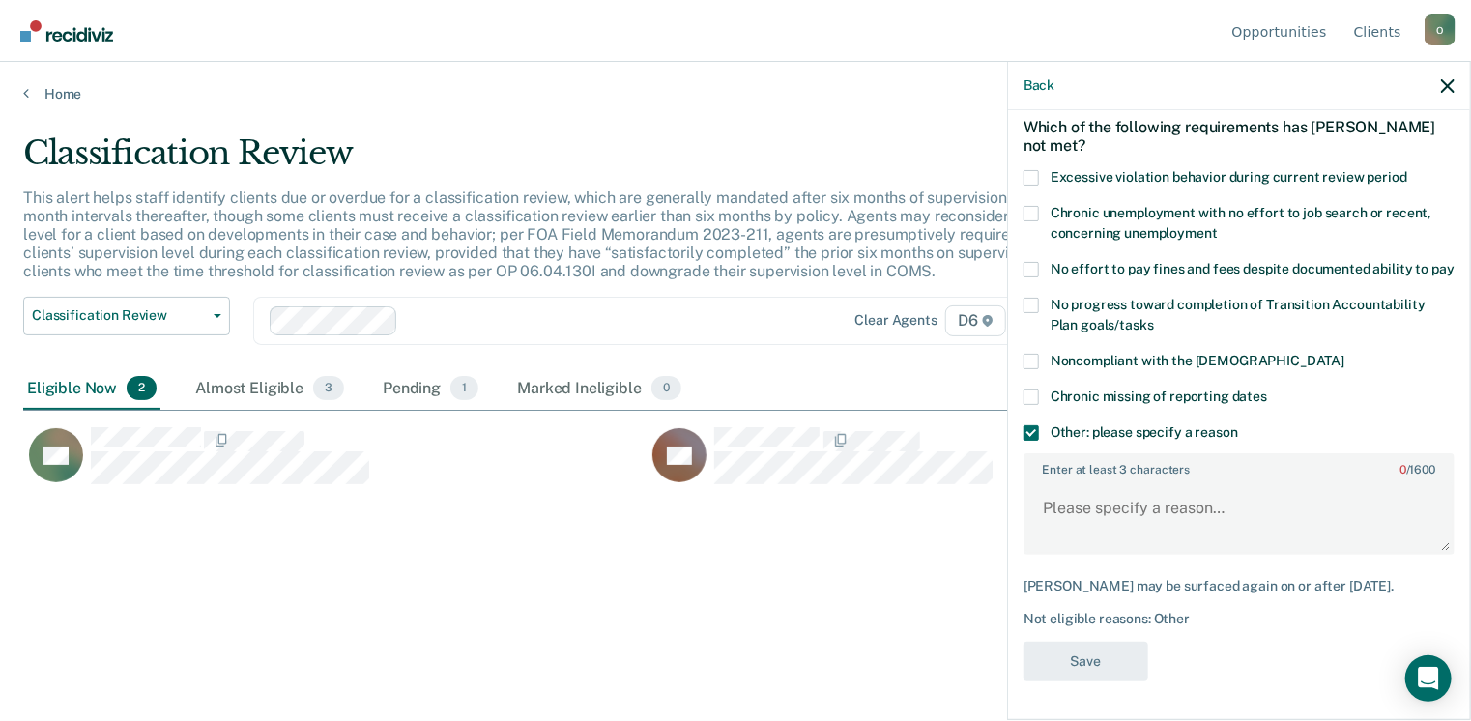
scroll to position [102, 0]
click at [1260, 514] on textarea "Enter at least 3 characters 0 / 1600" at bounding box center [1239, 517] width 427 height 72
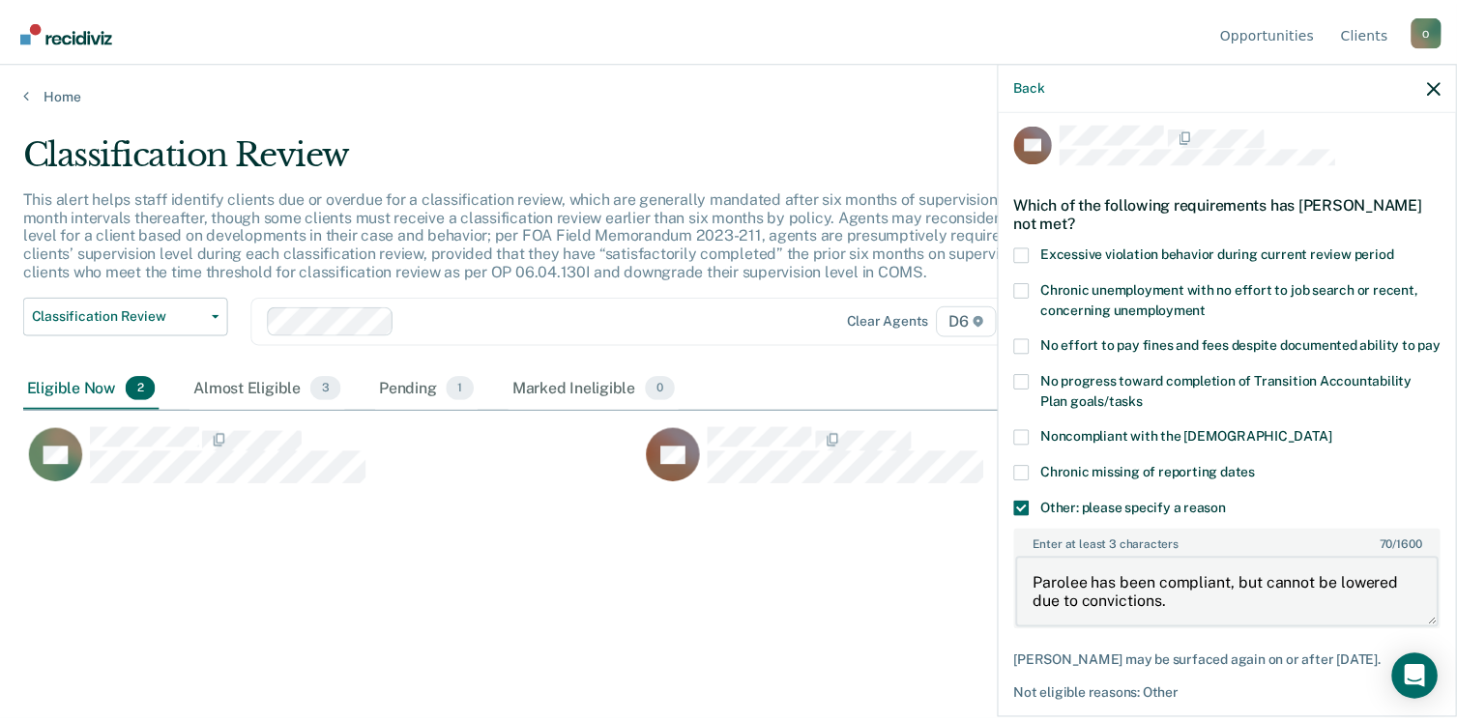
scroll to position [0, 0]
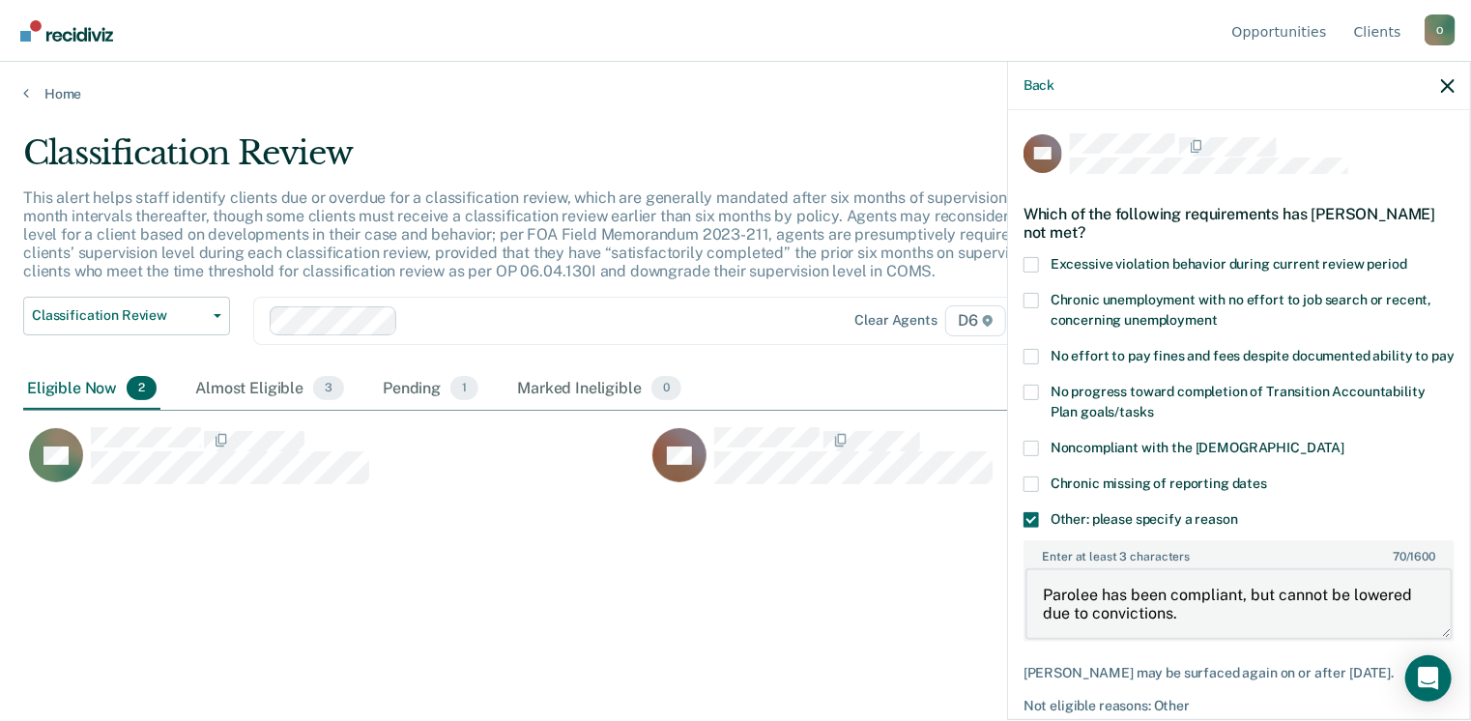
type textarea "Parolee has been compliant, but cannot be lowered due to convictions."
click at [1448, 93] on icon "button" at bounding box center [1448, 86] width 14 height 14
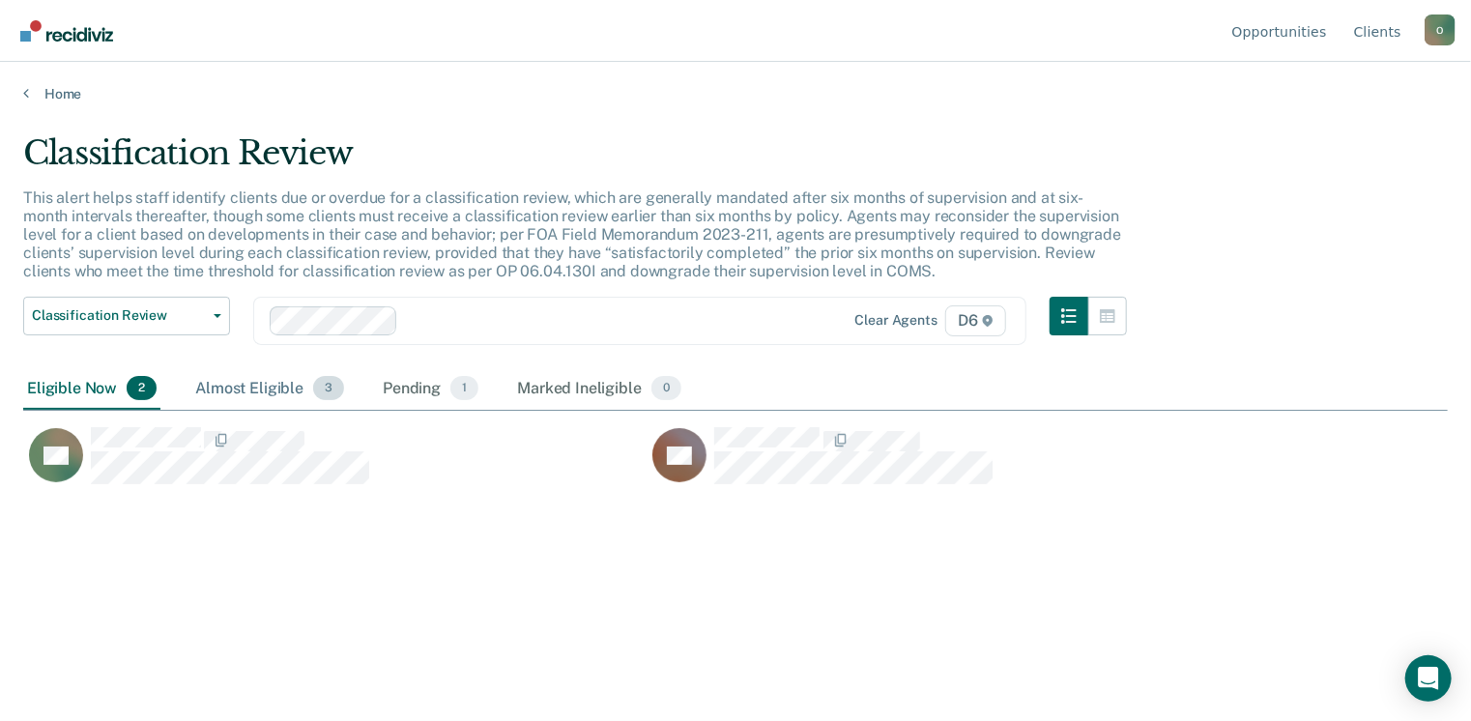
click at [269, 387] on div "Almost Eligible 3" at bounding box center [269, 389] width 157 height 43
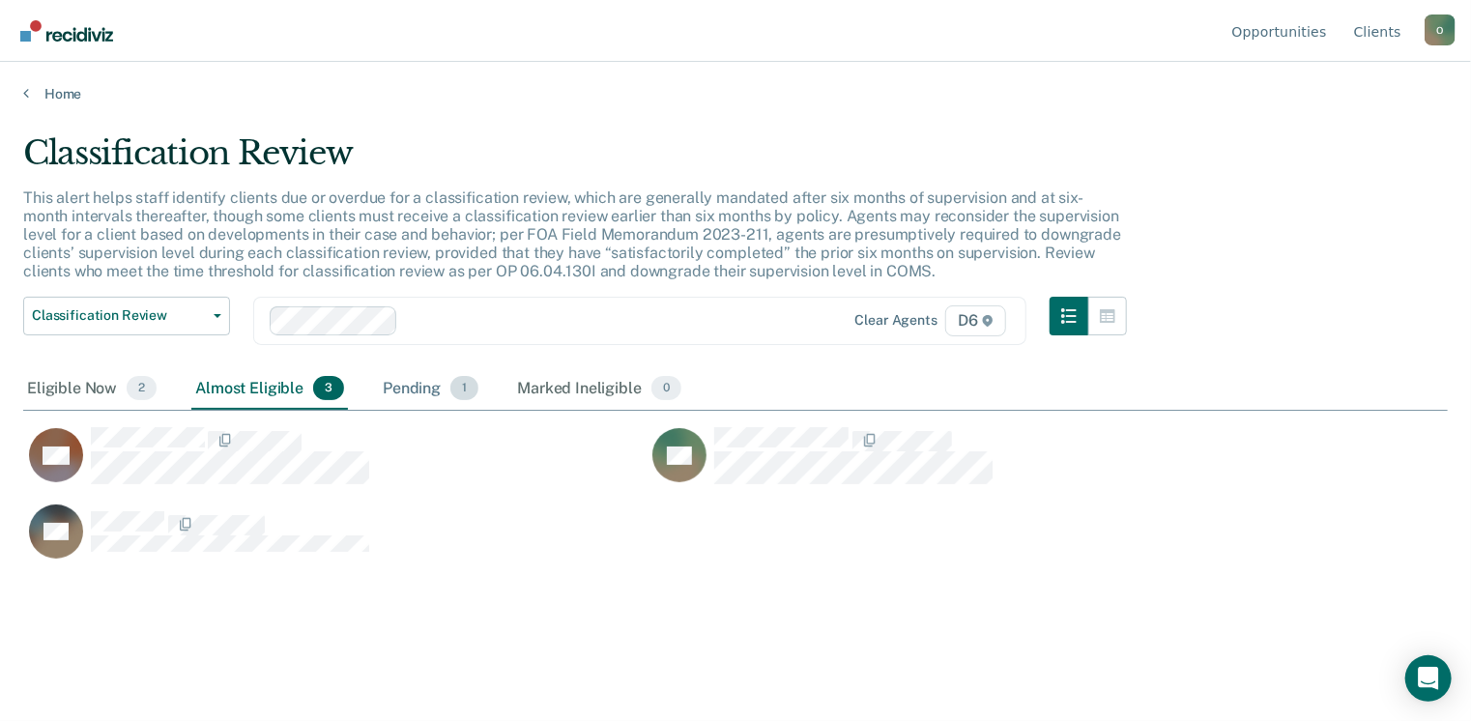
click at [419, 383] on div "Pending 1" at bounding box center [430, 389] width 103 height 43
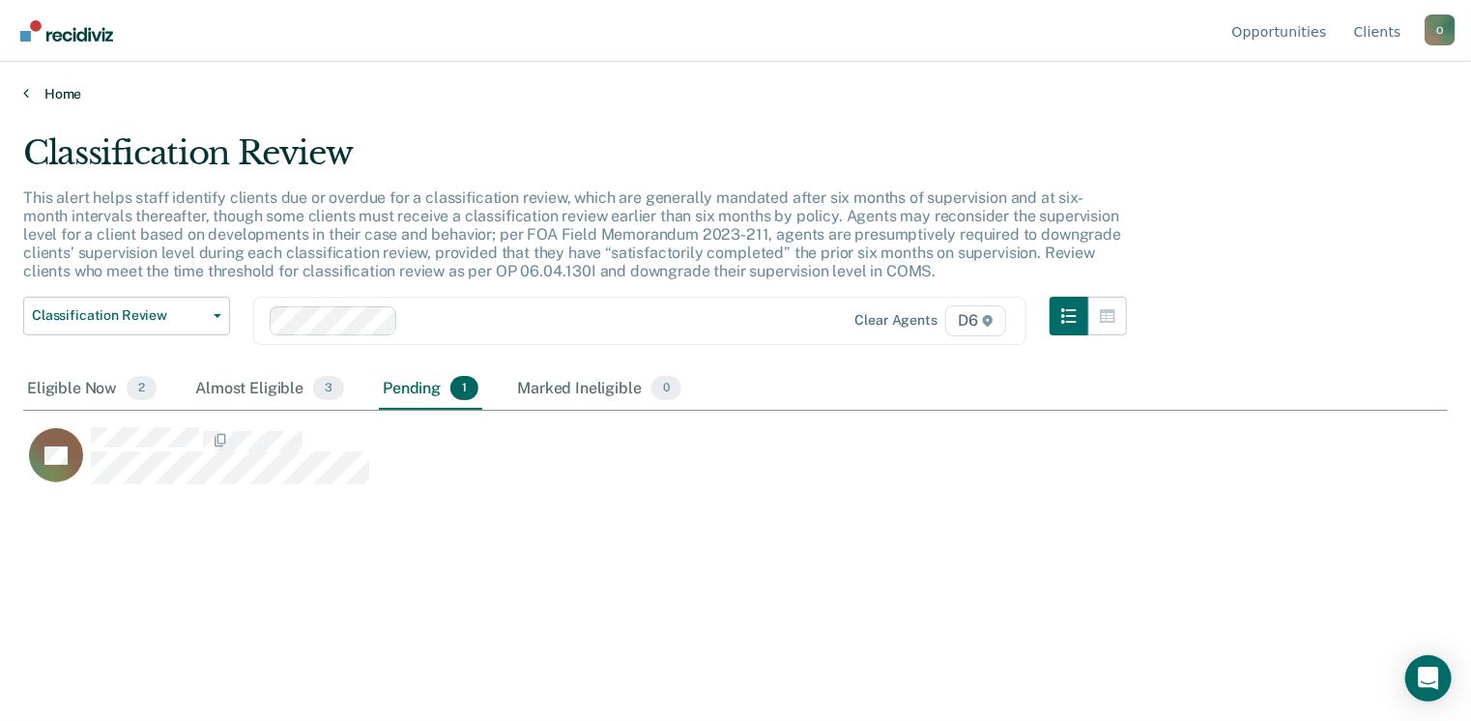
click at [42, 90] on link "Home" at bounding box center [735, 93] width 1425 height 17
